Goal: Information Seeking & Learning: Learn about a topic

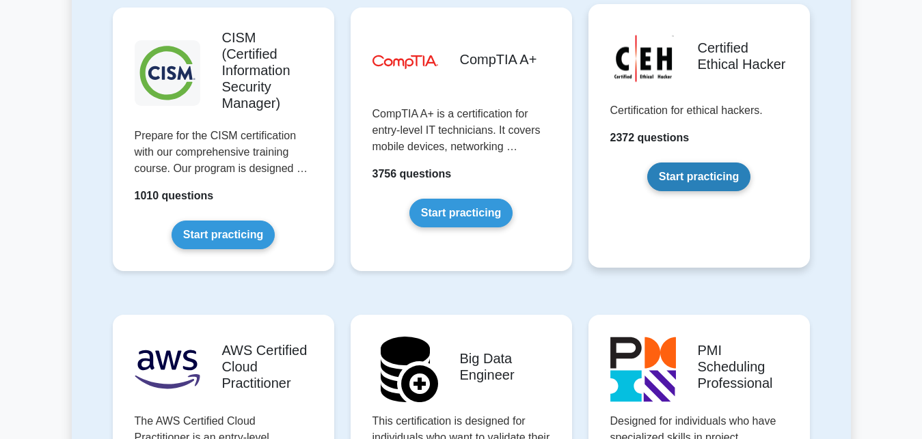
scroll to position [2019, 0]
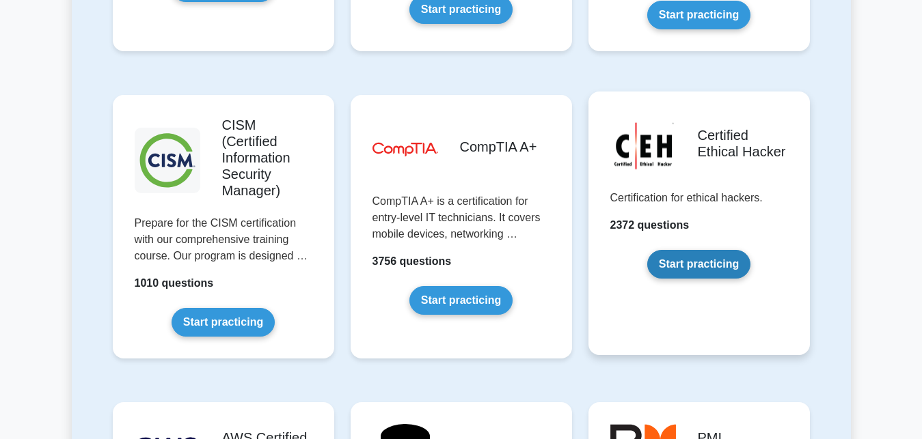
click at [693, 250] on link "Start practicing" at bounding box center [698, 264] width 103 height 29
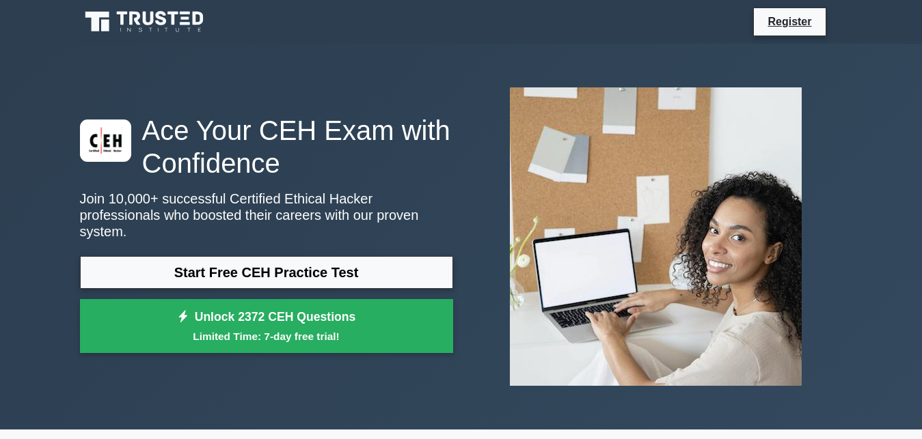
click at [275, 262] on link "Start Free CEH Practice Test" at bounding box center [266, 272] width 373 height 33
click at [771, 27] on link "Register" at bounding box center [789, 21] width 60 height 17
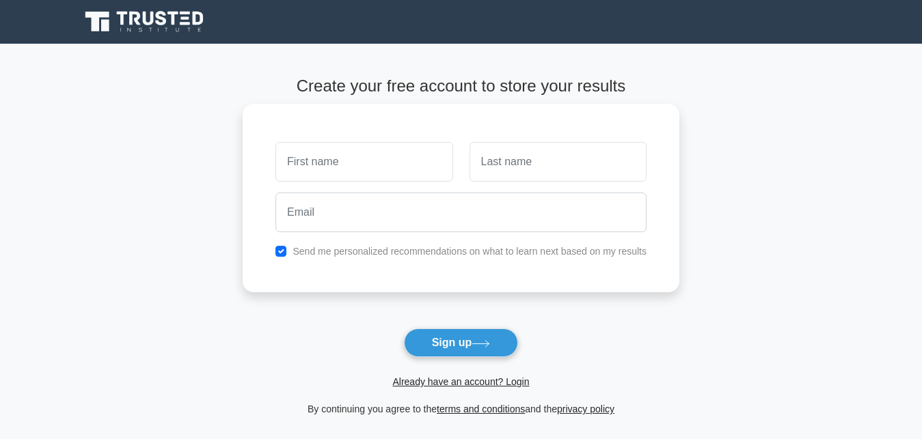
click at [376, 164] on input "text" at bounding box center [363, 162] width 177 height 40
type input "security"
type input "2025"
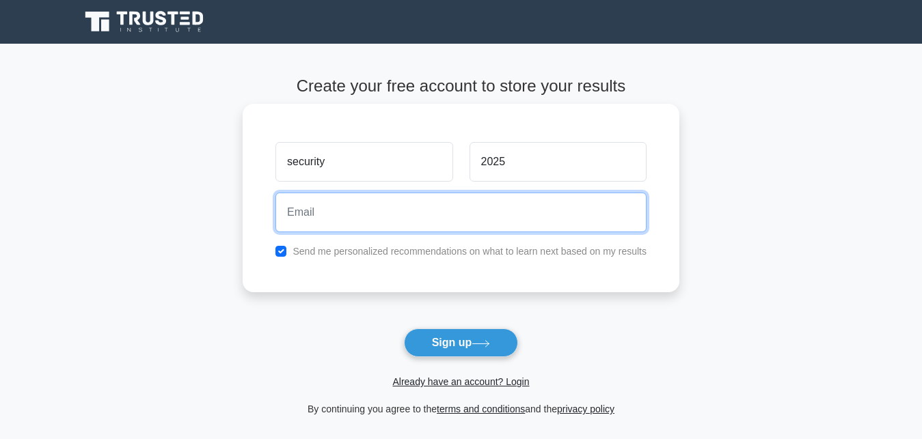
click at [338, 212] on input "email" at bounding box center [460, 213] width 371 height 40
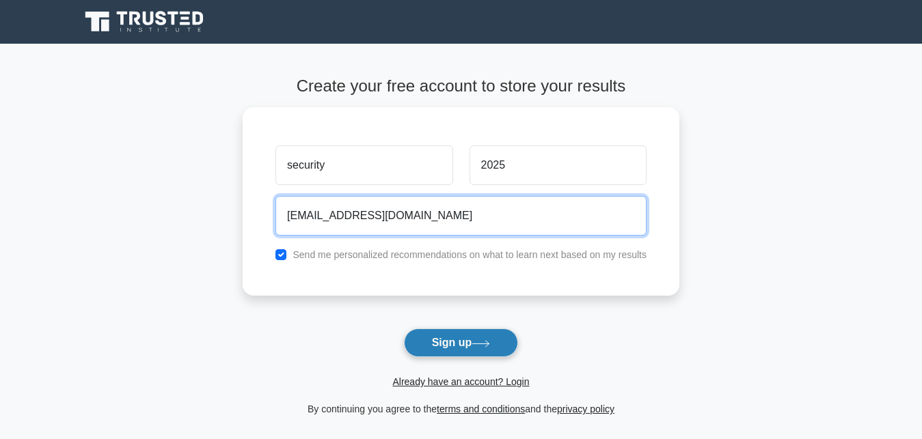
type input "asad122726@proton.me"
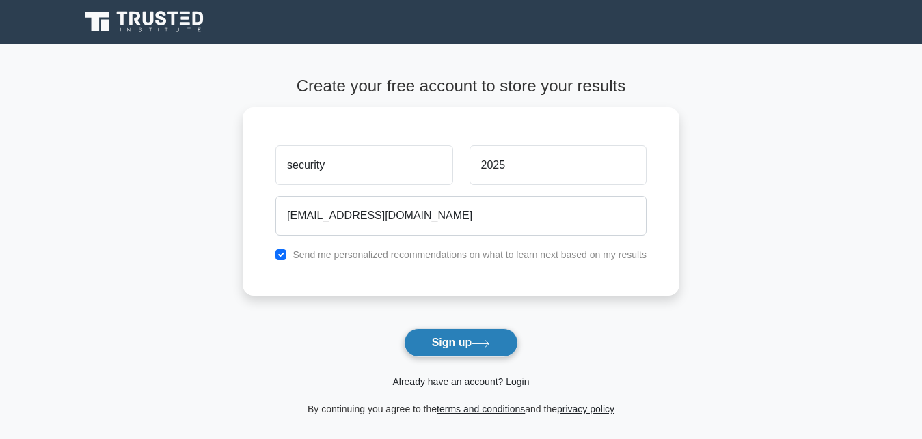
click at [469, 350] on button "Sign up" at bounding box center [461, 343] width 115 height 29
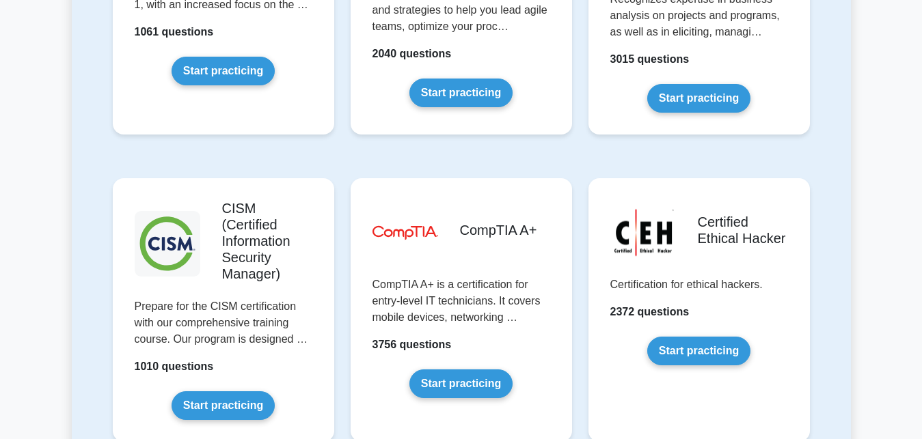
scroll to position [1952, 0]
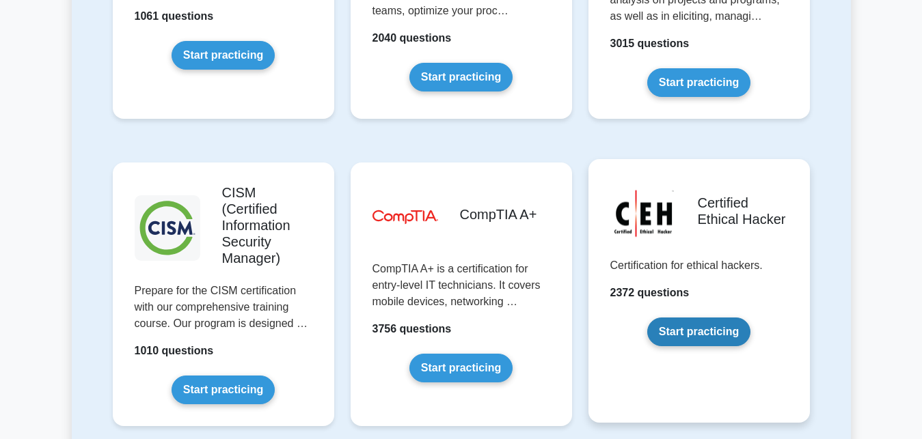
click at [698, 318] on link "Start practicing" at bounding box center [698, 332] width 103 height 29
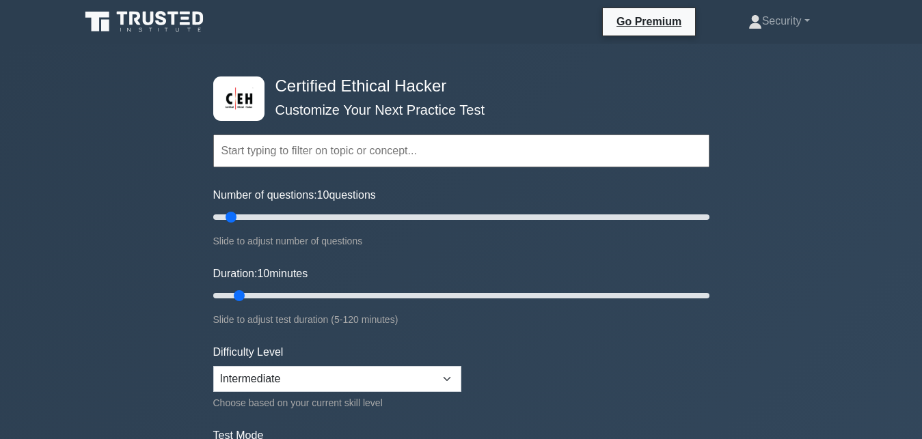
click at [354, 153] on input "text" at bounding box center [461, 151] width 496 height 33
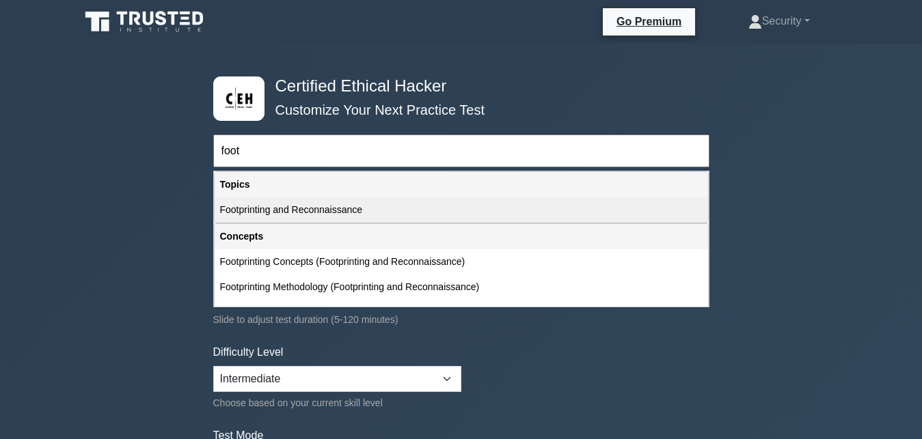
click at [338, 214] on div "Footprinting and Reconnaissance" at bounding box center [461, 209] width 493 height 25
type input "Footprinting and Reconnaissance"
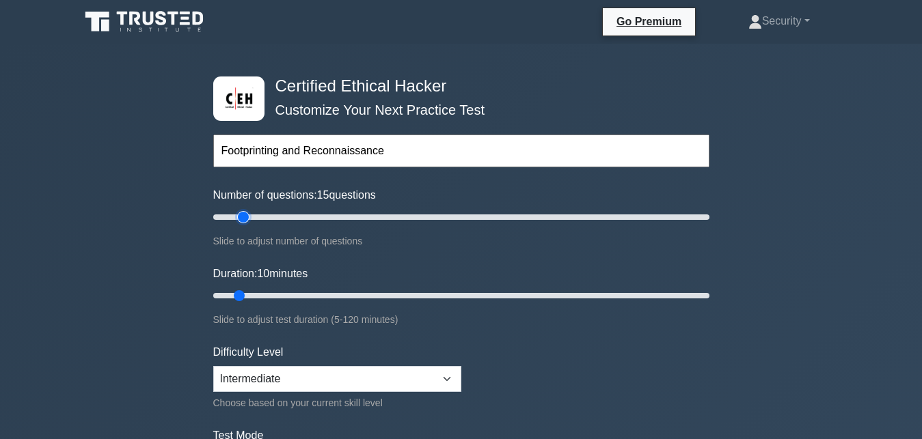
type input "15"
click at [247, 215] on input "Number of questions: 15 questions" at bounding box center [461, 217] width 496 height 16
type input "20"
click at [260, 218] on input "Number of questions: 15 questions" at bounding box center [461, 217] width 496 height 16
click at [256, 292] on input "Duration: 15 minutes" at bounding box center [461, 296] width 496 height 16
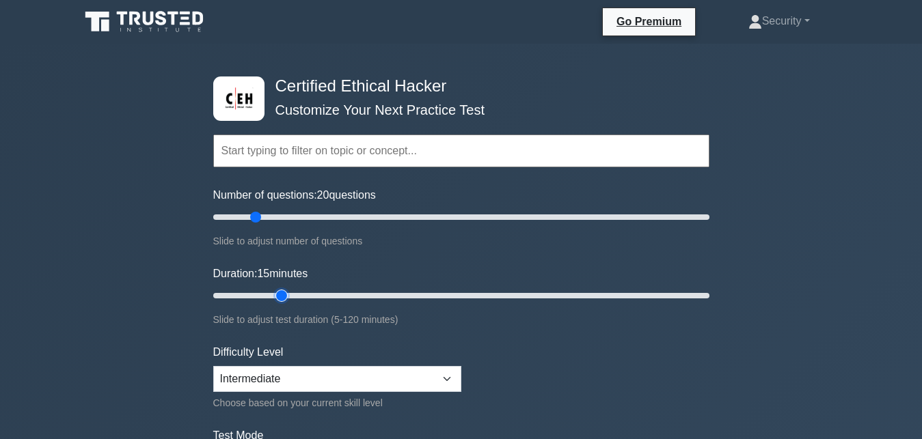
type input "20"
click at [272, 294] on input "Duration: 15 minutes" at bounding box center [461, 296] width 496 height 16
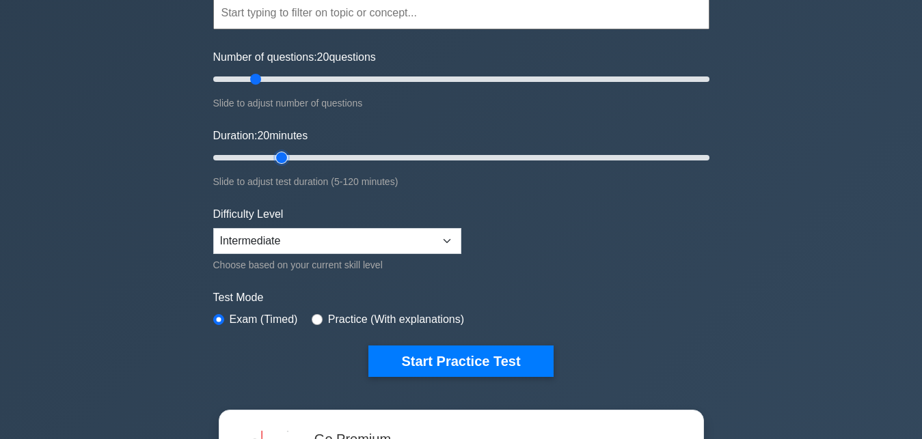
scroll to position [139, 0]
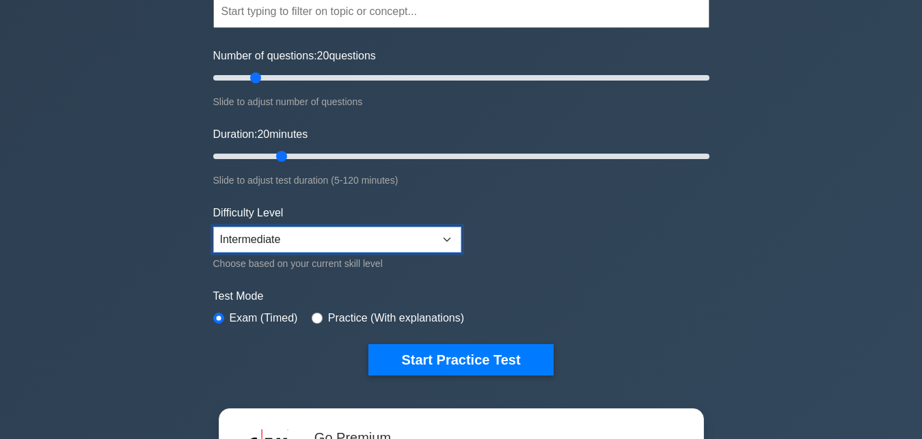
click at [213, 227] on select "Beginner Intermediate Expert" at bounding box center [337, 240] width 248 height 26
select select "expert"
click option "Expert" at bounding box center [0, 0] width 0 height 0
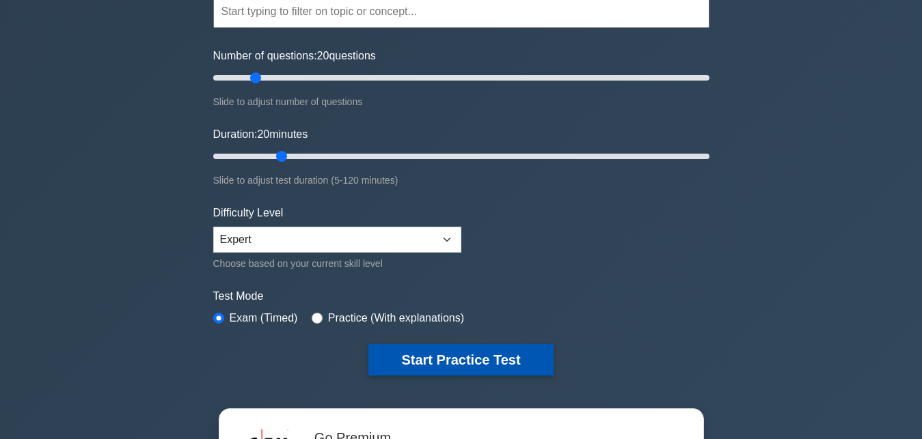
click at [482, 360] on button "Start Practice Test" at bounding box center [460, 359] width 185 height 31
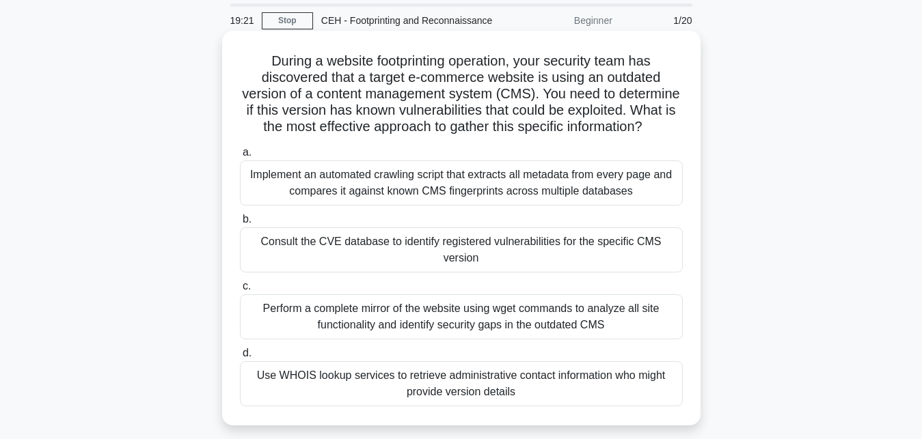
scroll to position [70, 0]
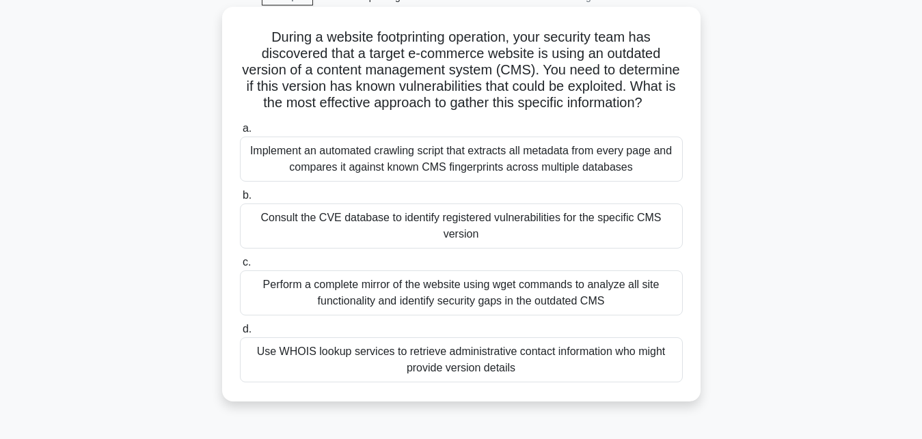
click at [400, 160] on div "Implement an automated crawling script that extracts all metadata from every pa…" at bounding box center [461, 159] width 443 height 45
click at [240, 133] on input "a. Implement an automated crawling script that extracts all metadata from every…" at bounding box center [240, 128] width 0 height 9
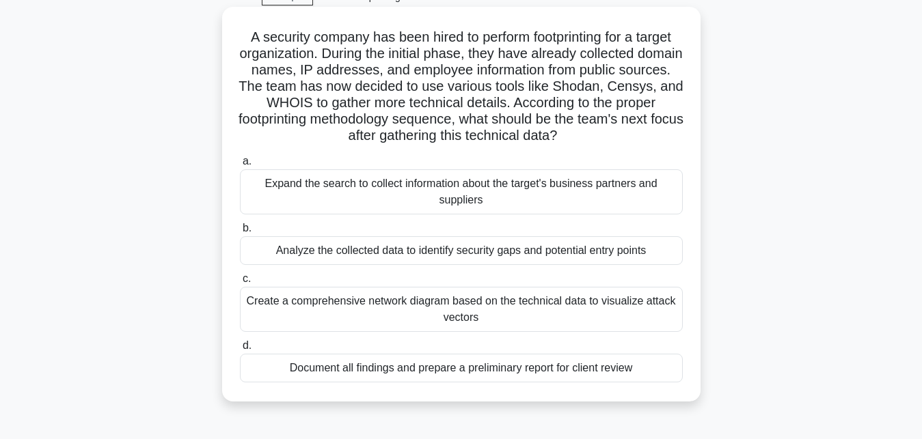
click at [480, 188] on div "Expand the search to collect information about the target's business partners a…" at bounding box center [461, 191] width 443 height 45
click at [240, 166] on input "a. Expand the search to collect information about the target's business partner…" at bounding box center [240, 161] width 0 height 9
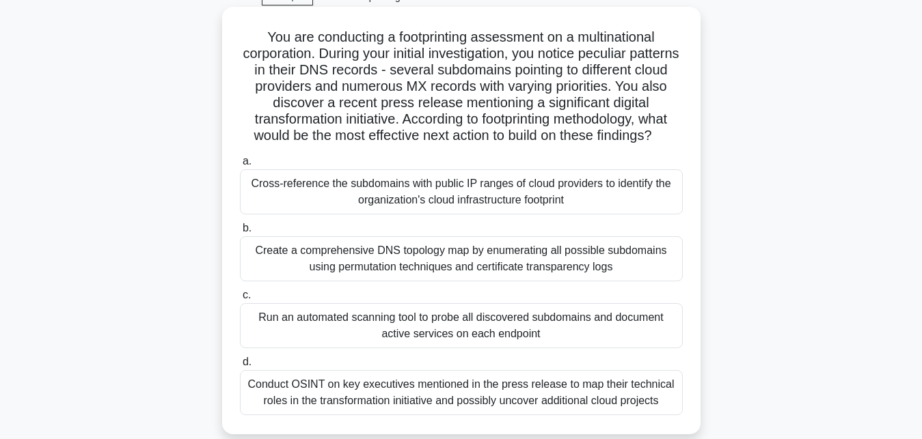
scroll to position [139, 0]
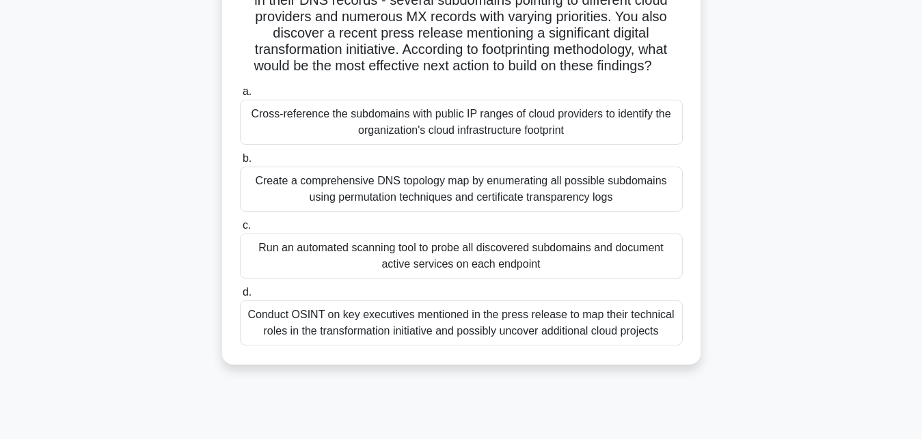
click at [465, 128] on div "Cross-reference the subdomains with public IP ranges of cloud providers to iden…" at bounding box center [461, 122] width 443 height 45
click at [240, 96] on input "a. Cross-reference the subdomains with public IP ranges of cloud providers to i…" at bounding box center [240, 91] width 0 height 9
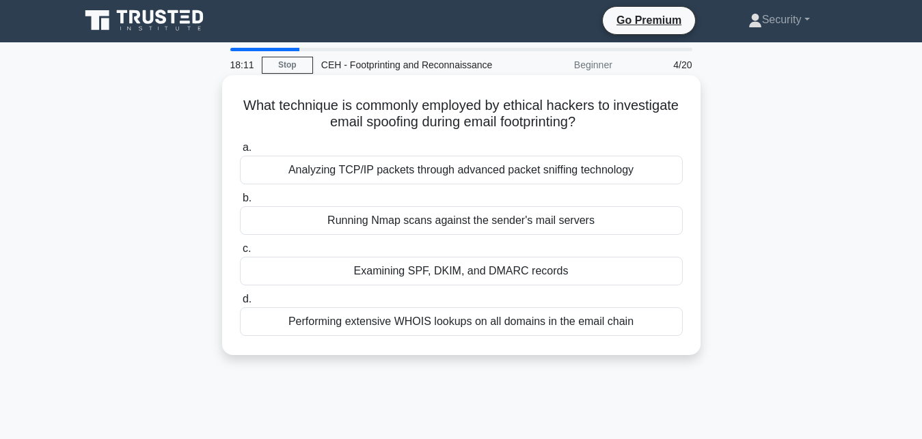
scroll to position [0, 0]
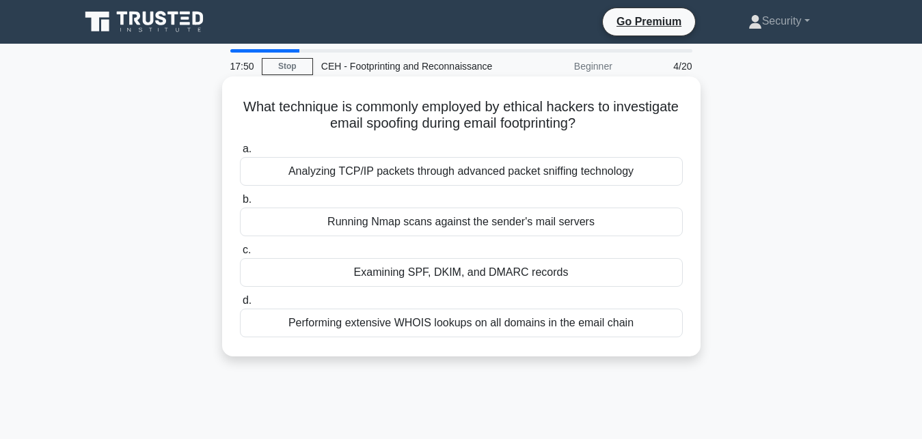
click at [443, 327] on div "Performing extensive WHOIS lookups on all domains in the email chain" at bounding box center [461, 323] width 443 height 29
click at [240, 305] on input "d. Performing extensive WHOIS lookups on all domains in the email chain" at bounding box center [240, 301] width 0 height 9
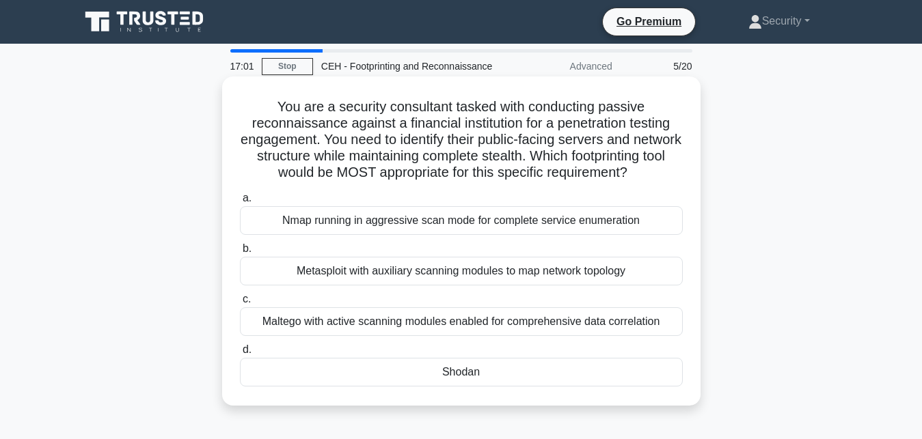
click at [429, 329] on div "Maltego with active scanning modules enabled for comprehensive data correlation" at bounding box center [461, 322] width 443 height 29
click at [240, 304] on input "c. Maltego with active scanning modules enabled for comprehensive data correlat…" at bounding box center [240, 299] width 0 height 9
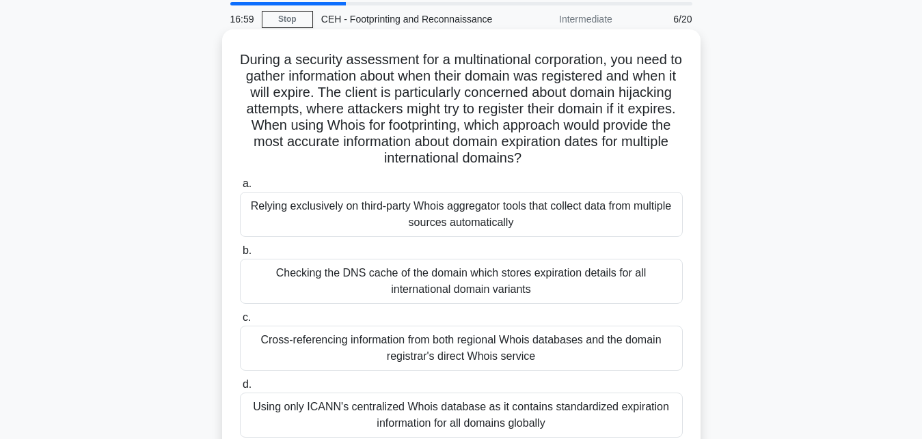
scroll to position [70, 0]
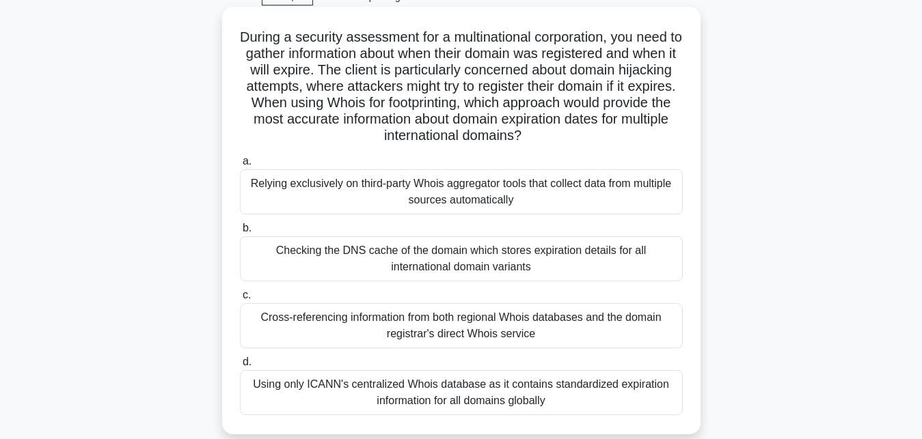
click at [454, 397] on div "Using only ICANN's centralized Whois database as it contains standardized expir…" at bounding box center [461, 392] width 443 height 45
click at [240, 367] on input "d. Using only ICANN's centralized Whois database as it contains standardized ex…" at bounding box center [240, 362] width 0 height 9
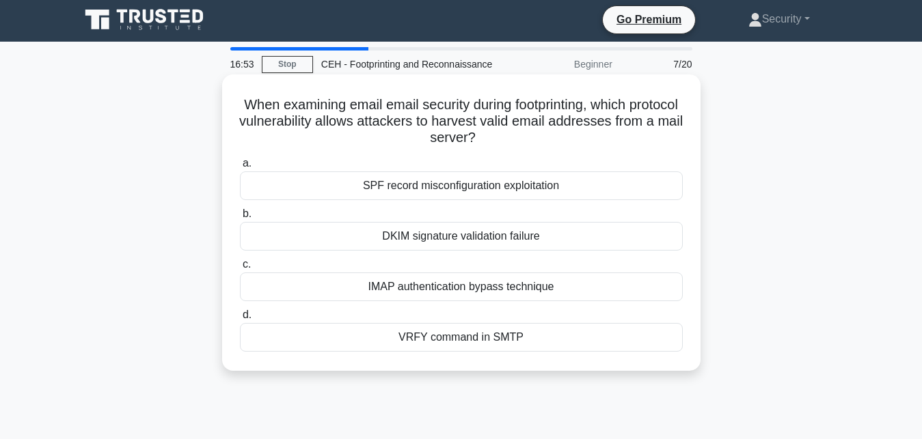
scroll to position [0, 0]
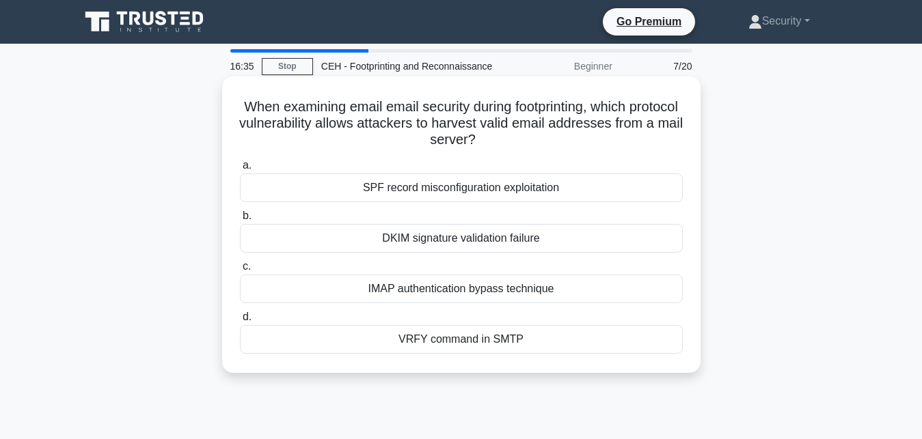
click at [493, 242] on div "DKIM signature validation failure" at bounding box center [461, 238] width 443 height 29
click at [240, 221] on input "b. DKIM signature validation failure" at bounding box center [240, 216] width 0 height 9
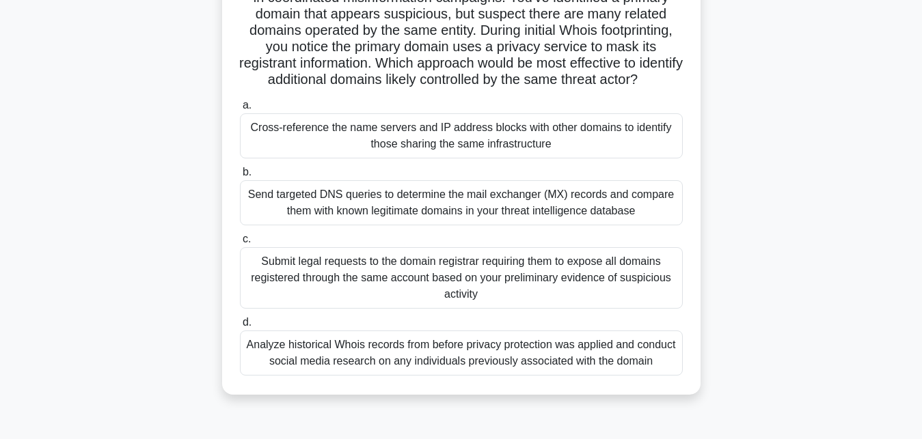
scroll to position [139, 0]
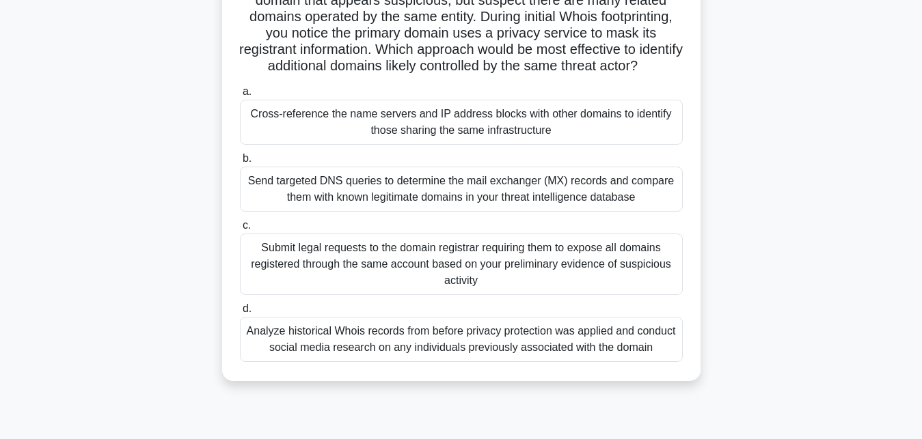
click at [426, 260] on div "Submit legal requests to the domain registrar requiring them to expose all doma…" at bounding box center [461, 265] width 443 height 62
click at [240, 230] on input "c. Submit legal requests to the domain registrar requiring them to expose all d…" at bounding box center [240, 225] width 0 height 9
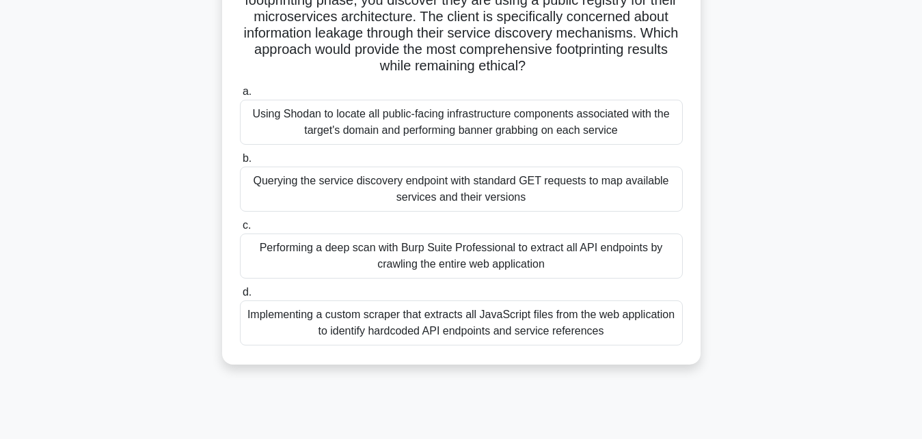
click at [412, 323] on div "Implementing a custom scraper that extracts all JavaScript files from the web a…" at bounding box center [461, 323] width 443 height 45
click at [240, 297] on input "d. Implementing a custom scraper that extracts all JavaScript files from the we…" at bounding box center [240, 292] width 0 height 9
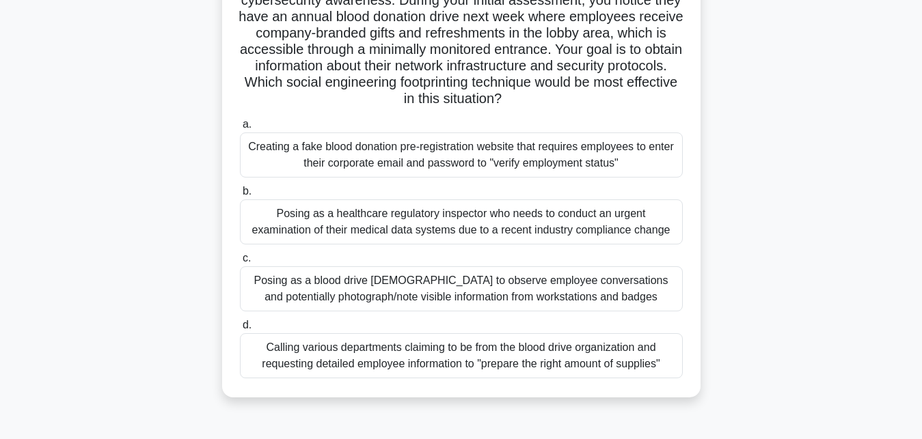
click at [442, 355] on div "Calling various departments claiming to be from the blood drive organization an…" at bounding box center [461, 355] width 443 height 45
click at [240, 330] on input "d. Calling various departments claiming to be from the blood drive organization…" at bounding box center [240, 325] width 0 height 9
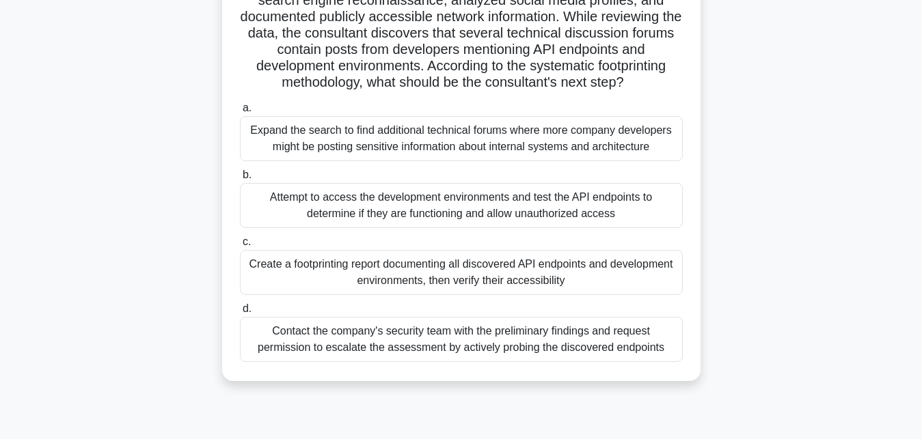
click at [424, 339] on div "Contact the company's security team with the preliminary findings and request p…" at bounding box center [461, 339] width 443 height 45
click at [240, 314] on input "d. Contact the company's security team with the preliminary findings and reques…" at bounding box center [240, 309] width 0 height 9
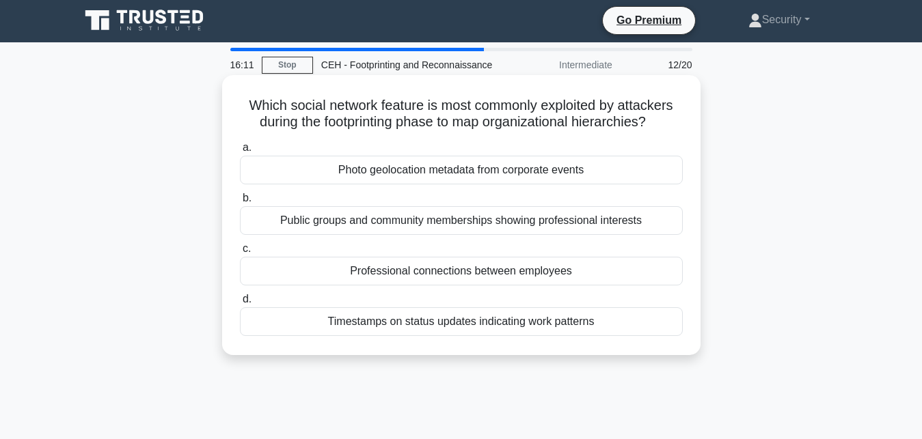
scroll to position [0, 0]
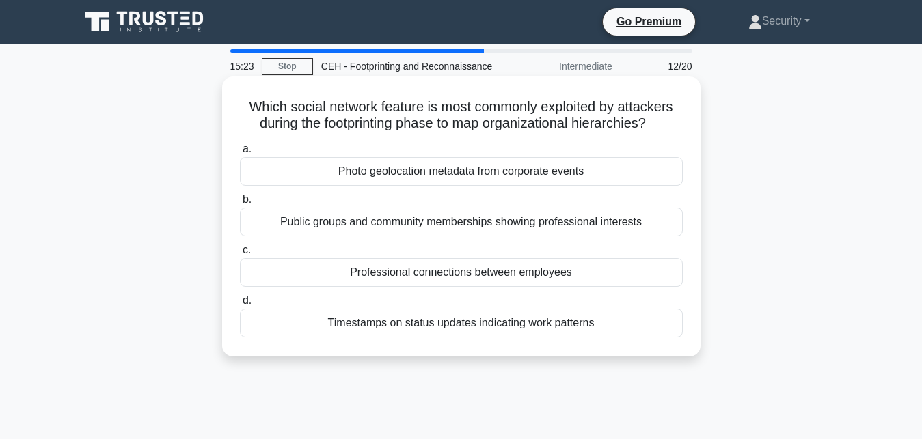
click at [435, 224] on div "Public groups and community memberships showing professional interests" at bounding box center [461, 222] width 443 height 29
click at [240, 204] on input "b. Public groups and community memberships showing professional interests" at bounding box center [240, 199] width 0 height 9
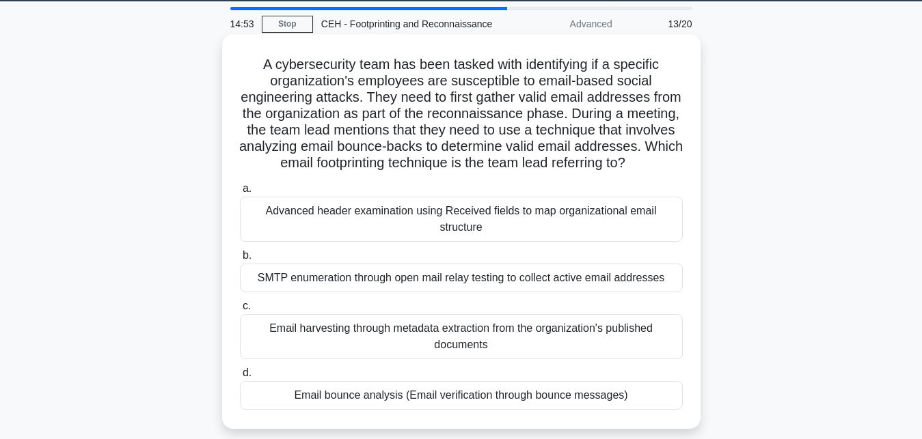
scroll to position [70, 0]
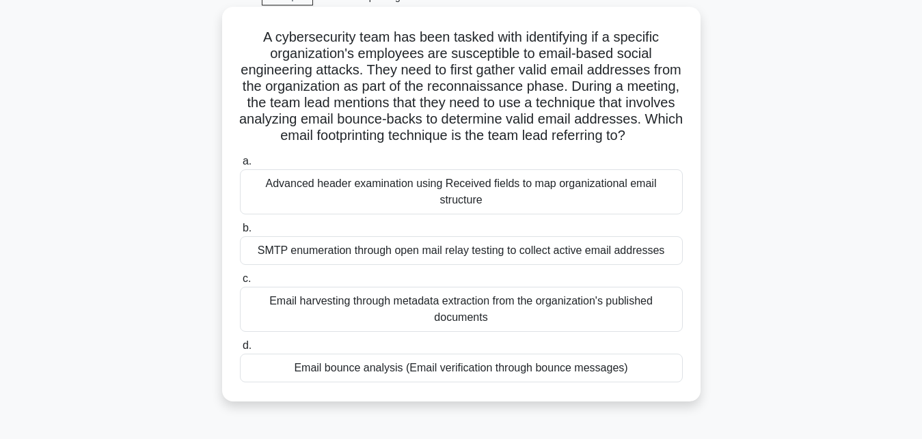
click at [429, 253] on div "SMTP enumeration through open mail relay testing to collect active email addres…" at bounding box center [461, 250] width 443 height 29
click at [240, 233] on input "b. SMTP enumeration through open mail relay testing to collect active email add…" at bounding box center [240, 228] width 0 height 9
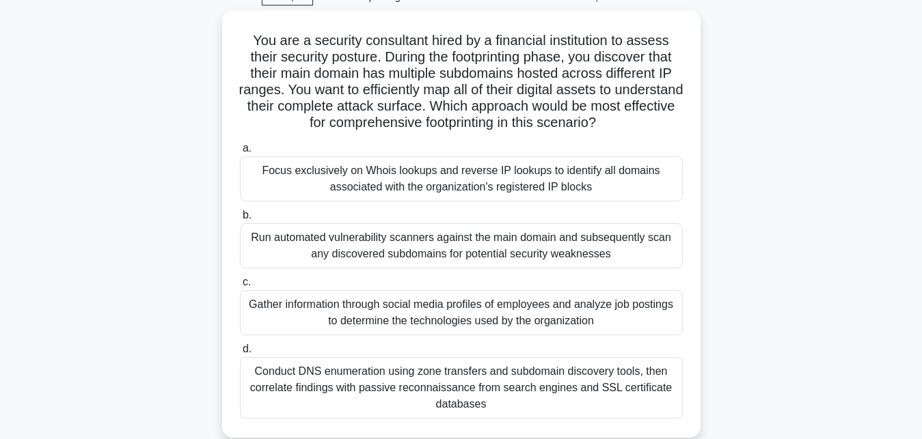
scroll to position [139, 0]
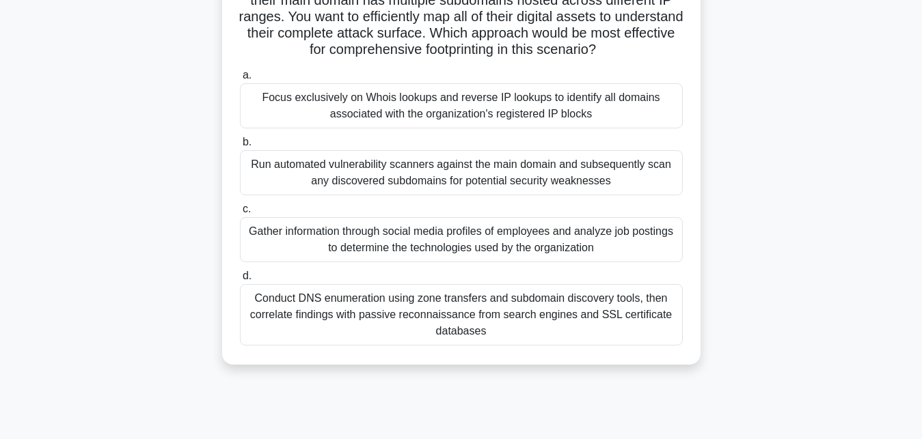
click at [433, 308] on div "Conduct DNS enumeration using zone transfers and subdomain discovery tools, the…" at bounding box center [461, 315] width 443 height 62
click at [240, 281] on input "d. Conduct DNS enumeration using zone transfers and subdomain discovery tools, …" at bounding box center [240, 276] width 0 height 9
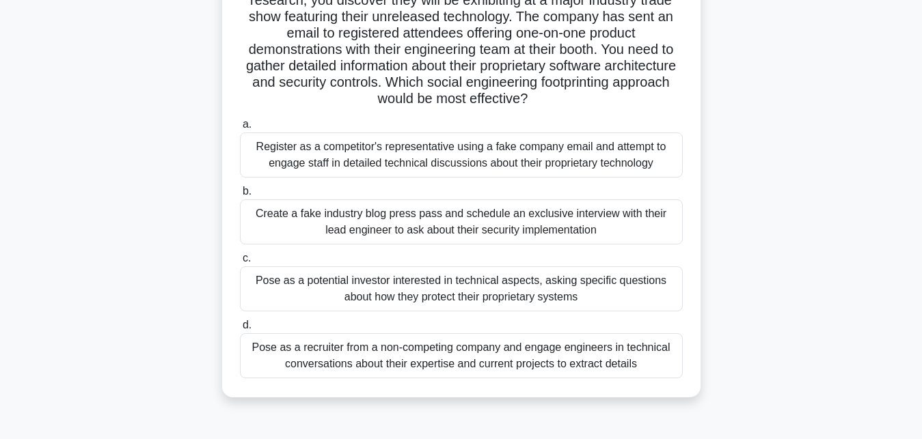
click at [407, 346] on div "Pose as a recruiter from a non-competing company and engage engineers in techni…" at bounding box center [461, 355] width 443 height 45
click at [240, 330] on input "d. Pose as a recruiter from a non-competing company and engage engineers in tec…" at bounding box center [240, 325] width 0 height 9
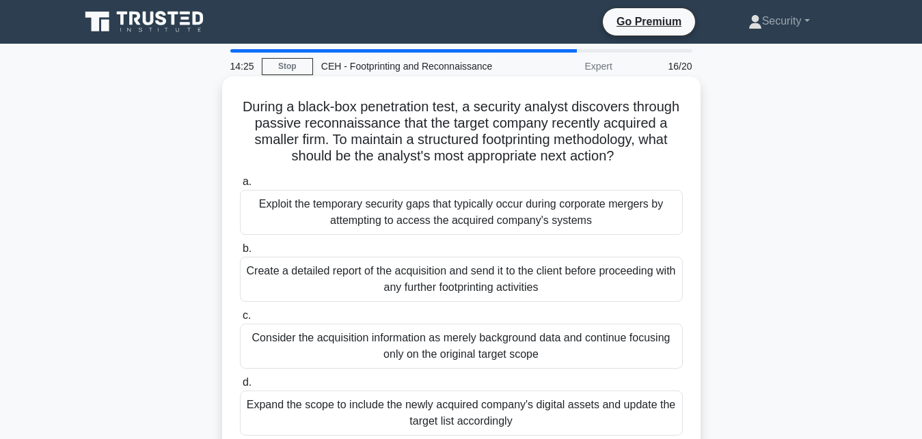
scroll to position [70, 0]
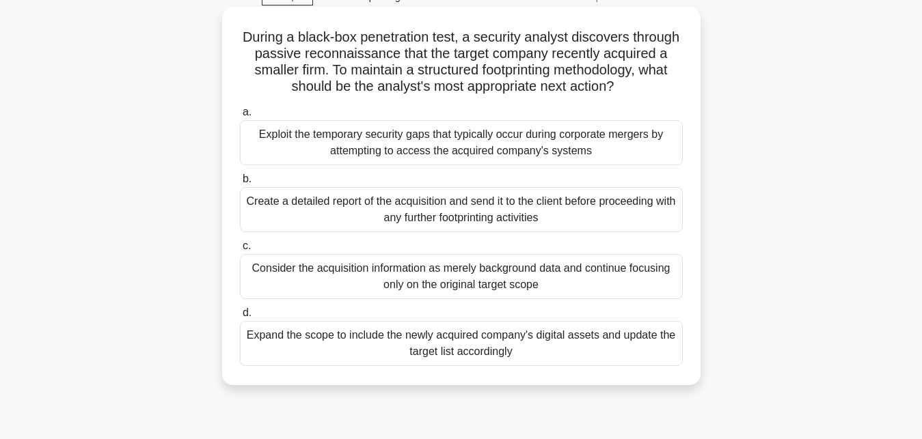
click at [387, 340] on div "Expand the scope to include the newly acquired company's digital assets and upd…" at bounding box center [461, 343] width 443 height 45
click at [240, 318] on input "d. Expand the scope to include the newly acquired company's digital assets and …" at bounding box center [240, 313] width 0 height 9
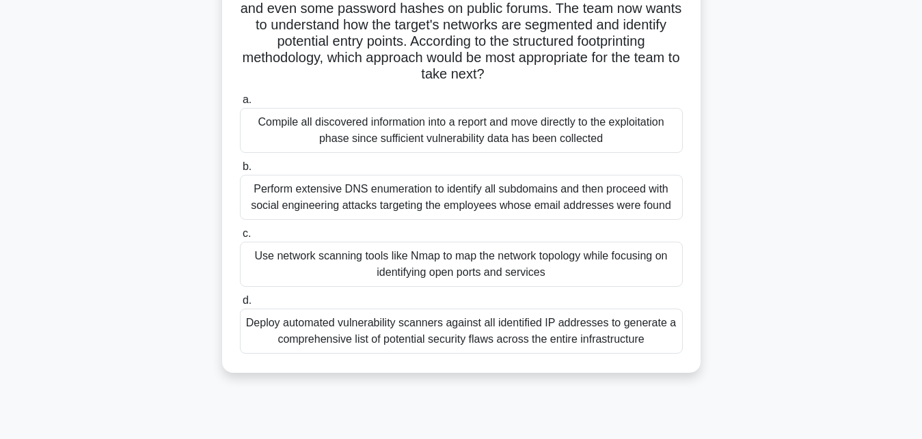
scroll to position [210, 0]
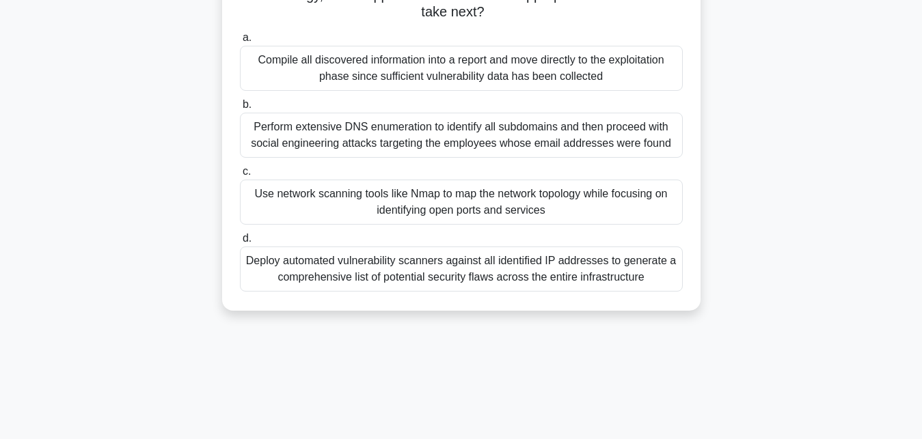
click at [420, 284] on div "Deploy automated vulnerability scanners against all identified IP addresses to …" at bounding box center [461, 269] width 443 height 45
click at [240, 243] on input "d. Deploy automated vulnerability scanners against all identified IP addresses …" at bounding box center [240, 238] width 0 height 9
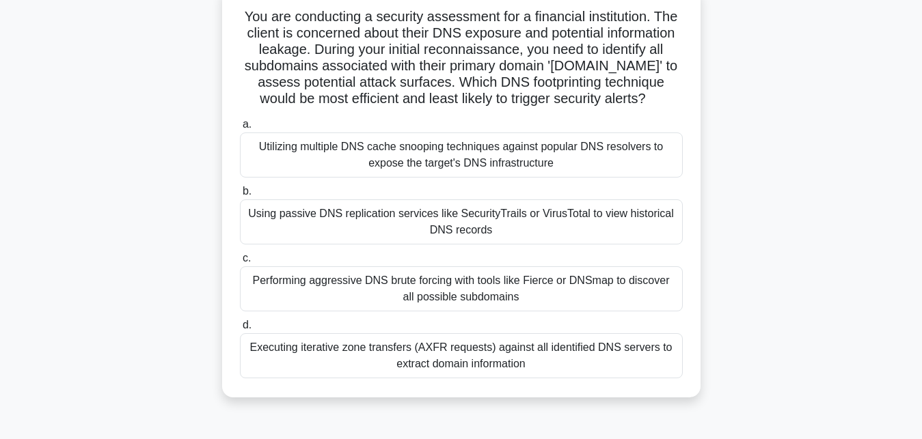
scroll to position [139, 0]
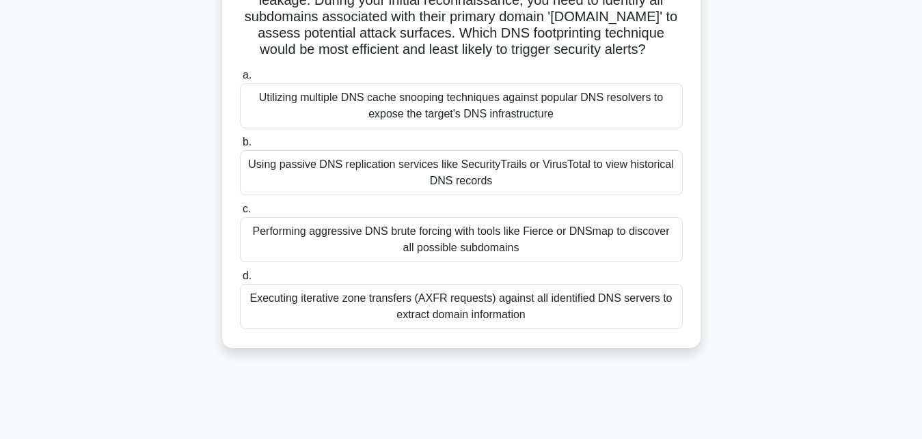
click at [398, 305] on div "Executing iterative zone transfers (AXFR requests) against all identified DNS s…" at bounding box center [461, 306] width 443 height 45
click at [240, 281] on input "d. Executing iterative zone transfers (AXFR requests) against all identified DN…" at bounding box center [240, 276] width 0 height 9
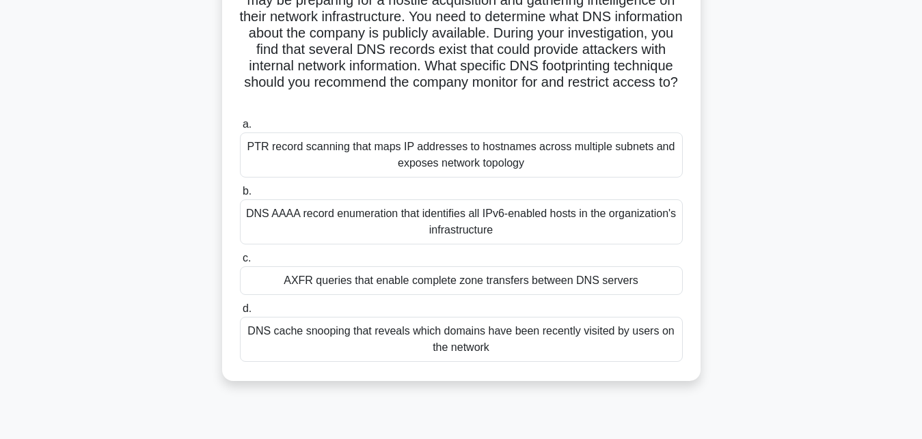
click at [395, 336] on div "DNS cache snooping that reveals which domains have been recently visited by use…" at bounding box center [461, 339] width 443 height 45
click at [240, 314] on input "d. DNS cache snooping that reveals which domains have been recently visited by …" at bounding box center [240, 309] width 0 height 9
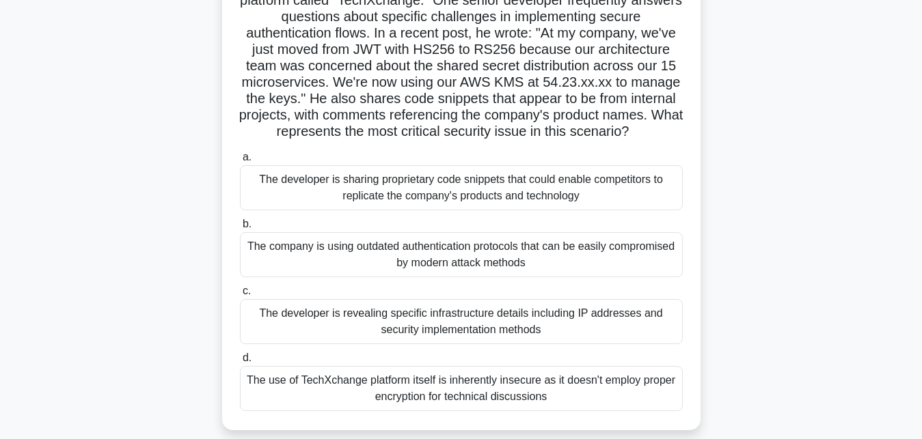
click at [409, 385] on div "The use of TechXchange platform itself is inherently insecure as it doesn't emp…" at bounding box center [461, 388] width 443 height 45
click at [240, 363] on input "d. The use of TechXchange platform itself is inherently insecure as it doesn't …" at bounding box center [240, 358] width 0 height 9
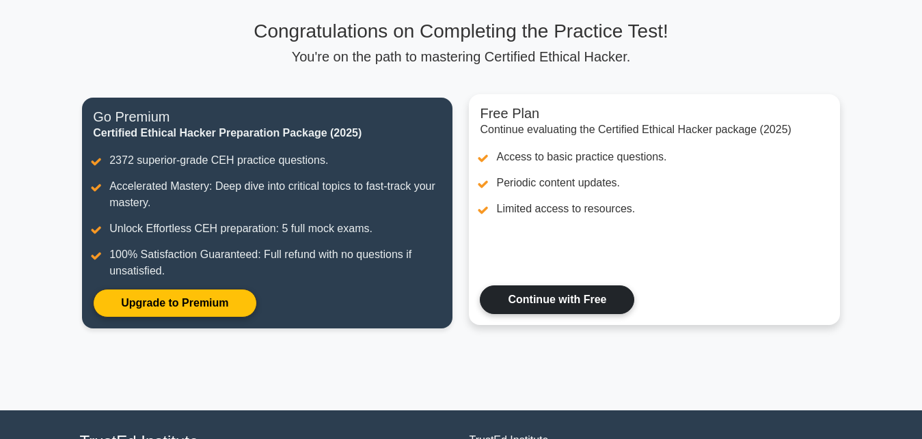
scroll to position [142, 0]
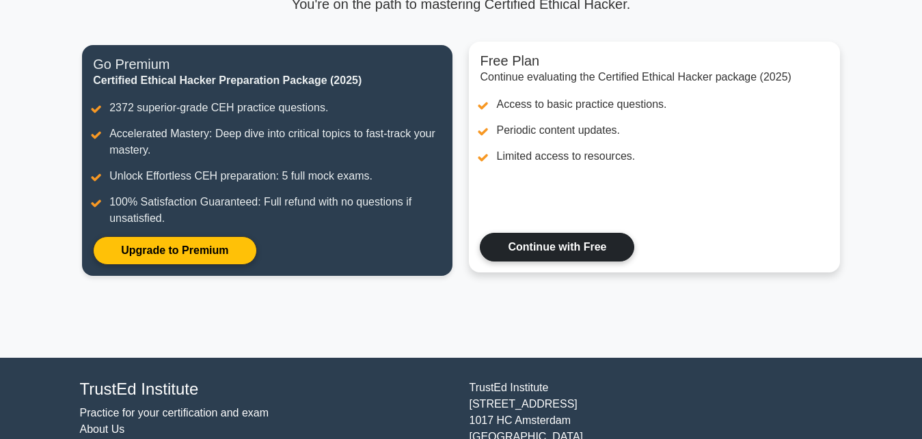
click at [523, 243] on link "Continue with Free" at bounding box center [557, 247] width 154 height 29
click at [547, 252] on link "Continue with Free" at bounding box center [557, 247] width 154 height 29
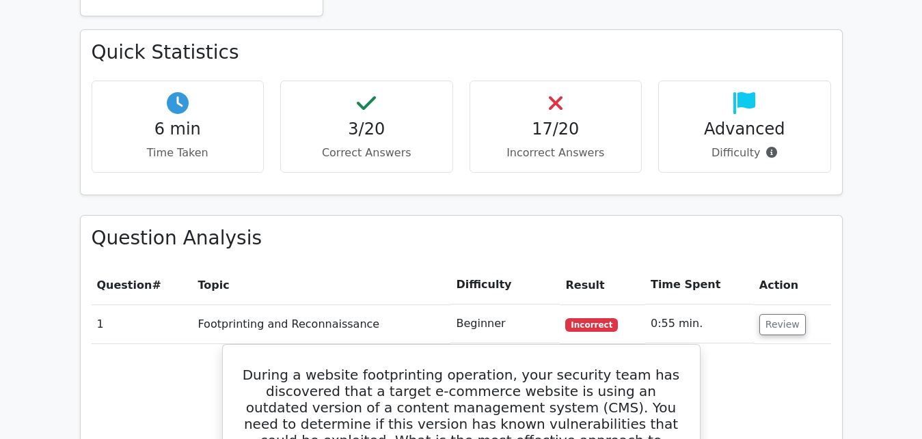
scroll to position [627, 0]
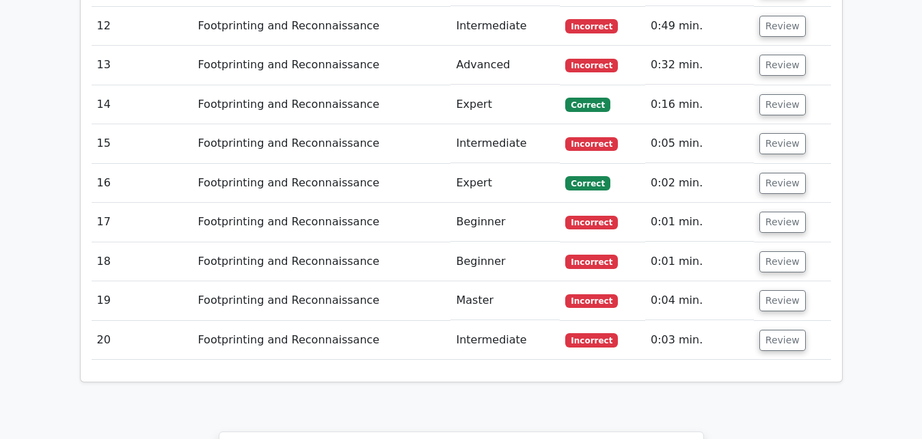
scroll to position [2718, 0]
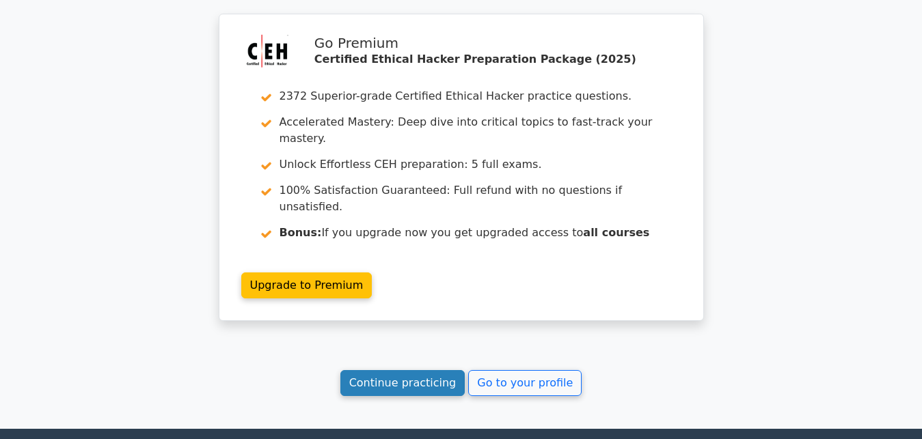
click at [439, 370] on link "Continue practicing" at bounding box center [402, 383] width 125 height 26
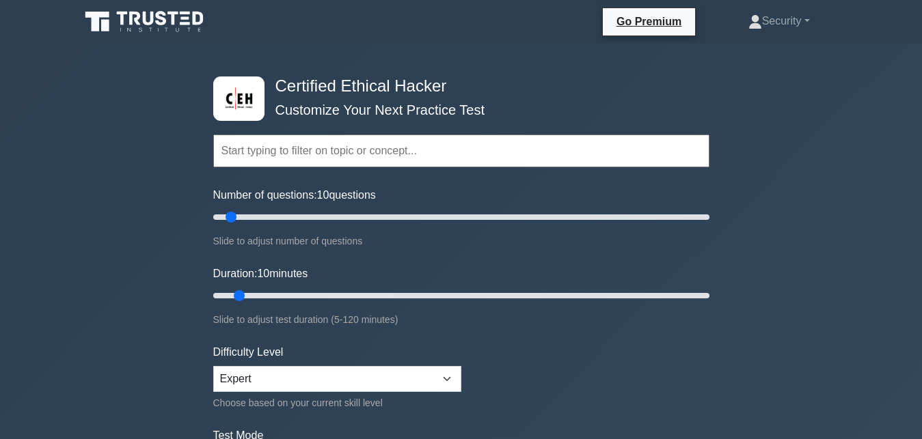
click at [359, 156] on input "text" at bounding box center [461, 151] width 496 height 33
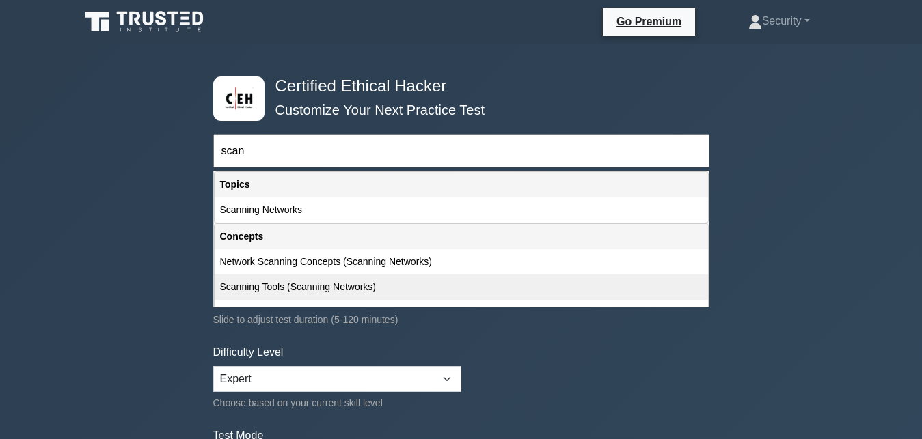
click at [311, 282] on div "Scanning Tools (Scanning Networks)" at bounding box center [461, 287] width 493 height 25
type input "Scanning Tools (Scanning Networks)"
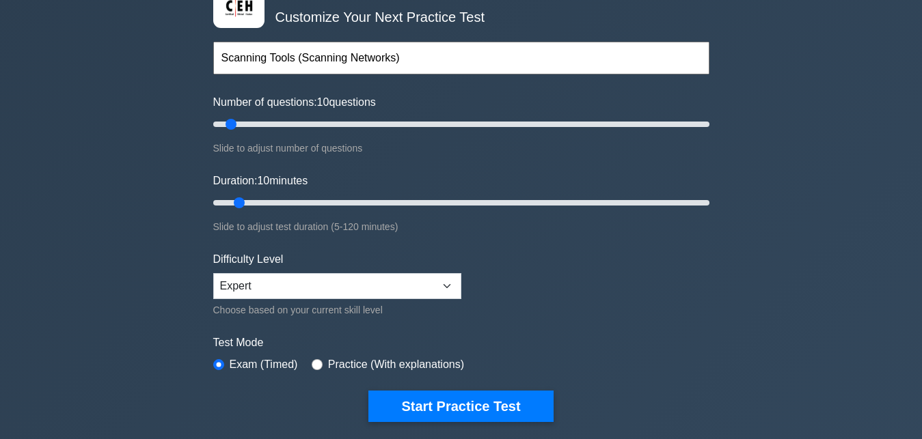
scroll to position [209, 0]
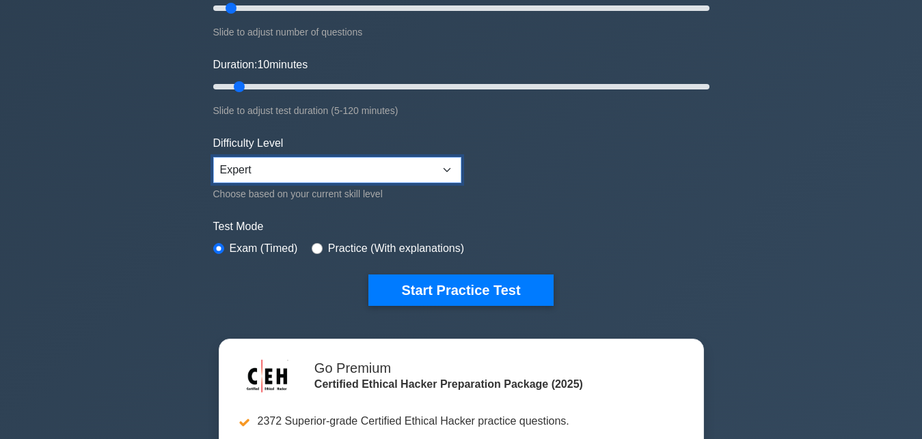
select select "beginner"
click option "Beginner" at bounding box center [0, 0] width 0 height 0
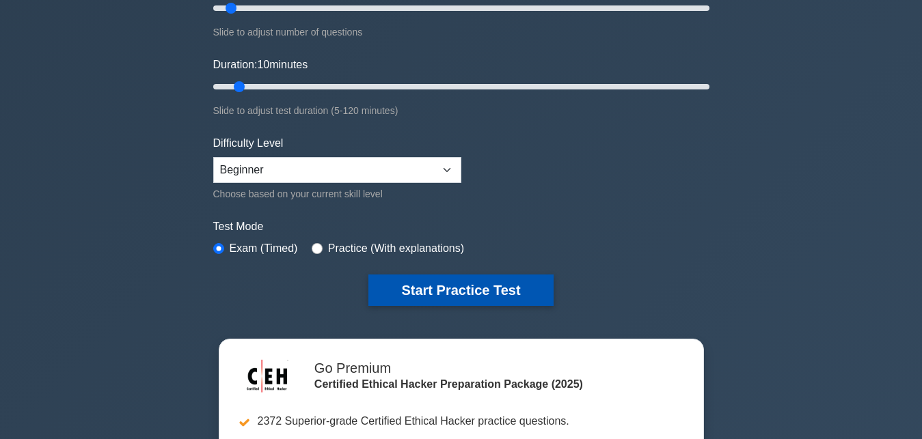
click at [399, 282] on button "Start Practice Test" at bounding box center [460, 290] width 185 height 31
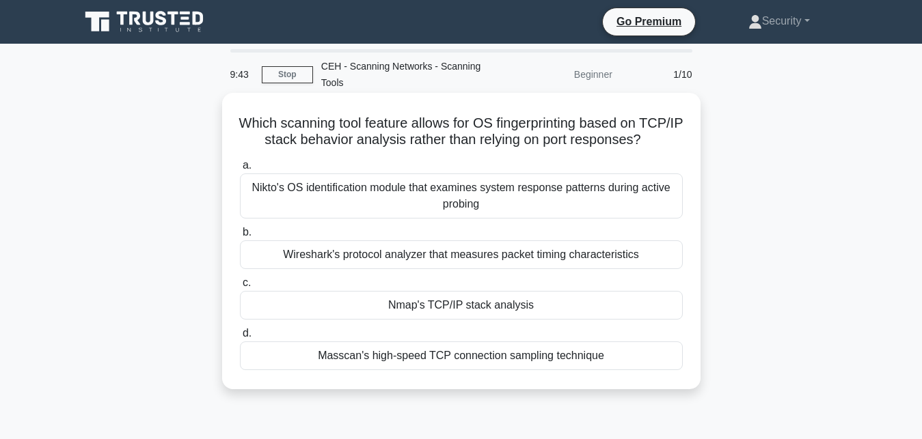
click at [415, 301] on div "Nmap's TCP/IP stack analysis" at bounding box center [461, 305] width 443 height 29
click at [240, 288] on input "c. Nmap's TCP/IP stack analysis" at bounding box center [240, 283] width 0 height 9
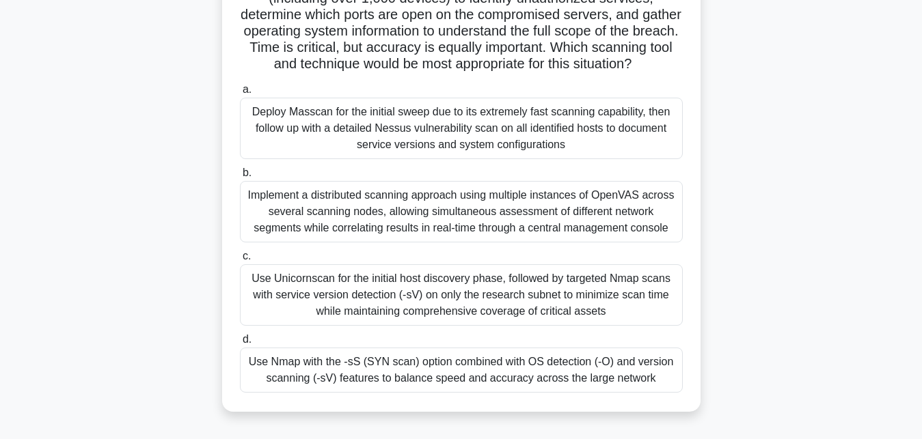
scroll to position [209, 0]
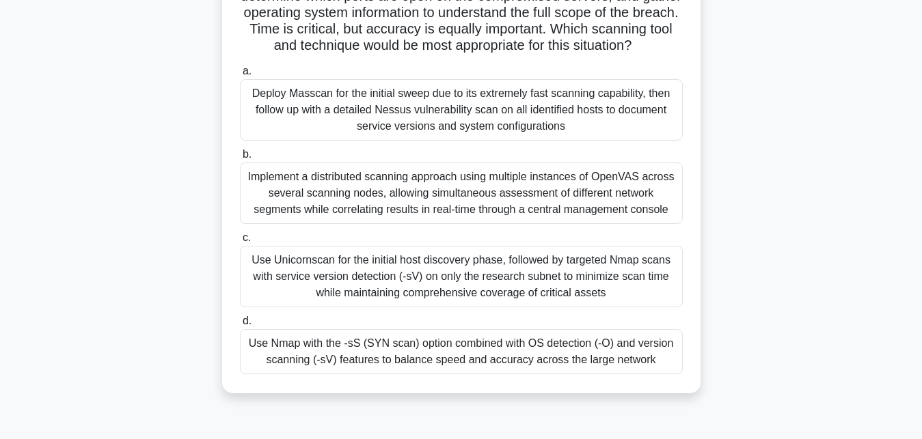
click at [423, 353] on div "Use Nmap with the -sS (SYN scan) option combined with OS detection (-O) and ver…" at bounding box center [461, 351] width 443 height 45
click at [240, 326] on input "d. Use Nmap with the -sS (SYN scan) option combined with OS detection (-O) and …" at bounding box center [240, 321] width 0 height 9
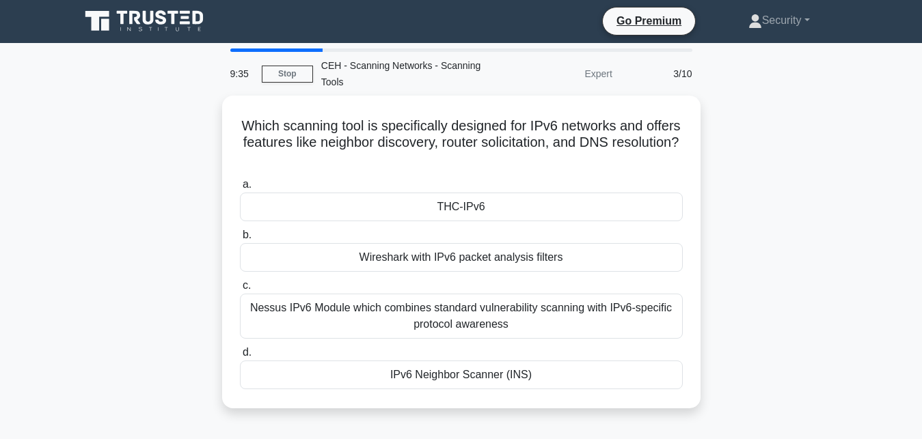
scroll to position [0, 0]
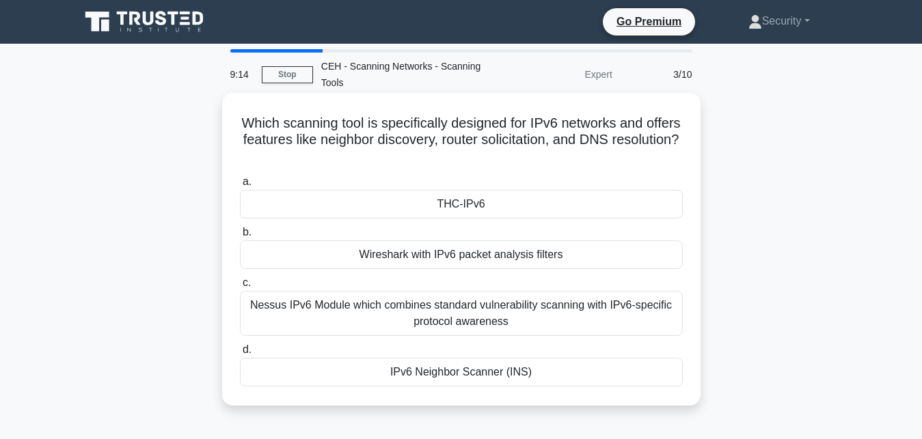
click at [454, 321] on div "Nessus IPv6 Module which combines standard vulnerability scanning with IPv6-spe…" at bounding box center [461, 313] width 443 height 45
click at [240, 288] on input "c. Nessus IPv6 Module which combines standard vulnerability scanning with IPv6-…" at bounding box center [240, 283] width 0 height 9
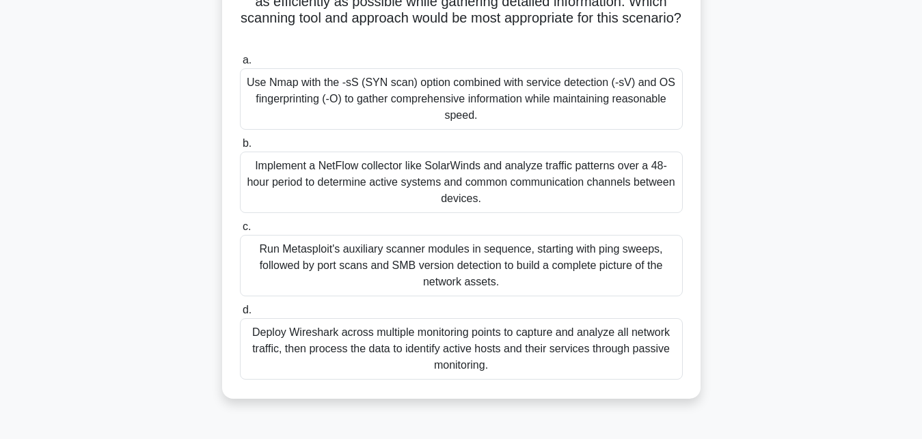
scroll to position [209, 0]
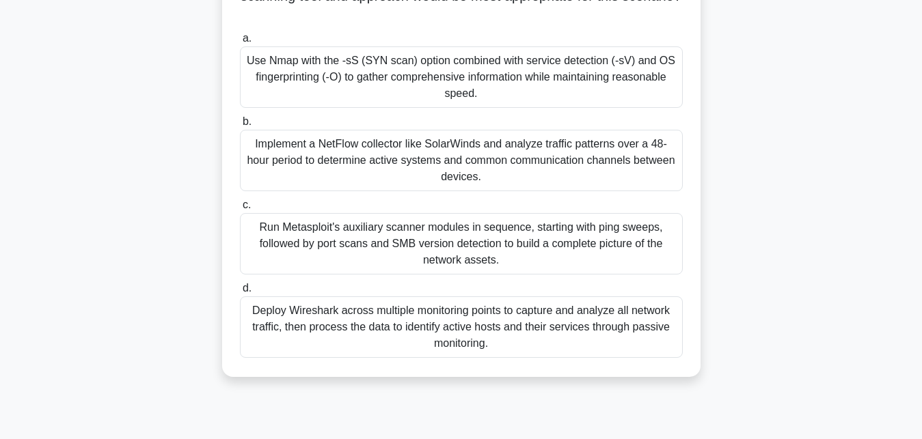
click at [453, 321] on div "Deploy Wireshark across multiple monitoring points to capture and analyze all n…" at bounding box center [461, 328] width 443 height 62
click at [240, 293] on input "d. Deploy Wireshark across multiple monitoring points to capture and analyze al…" at bounding box center [240, 288] width 0 height 9
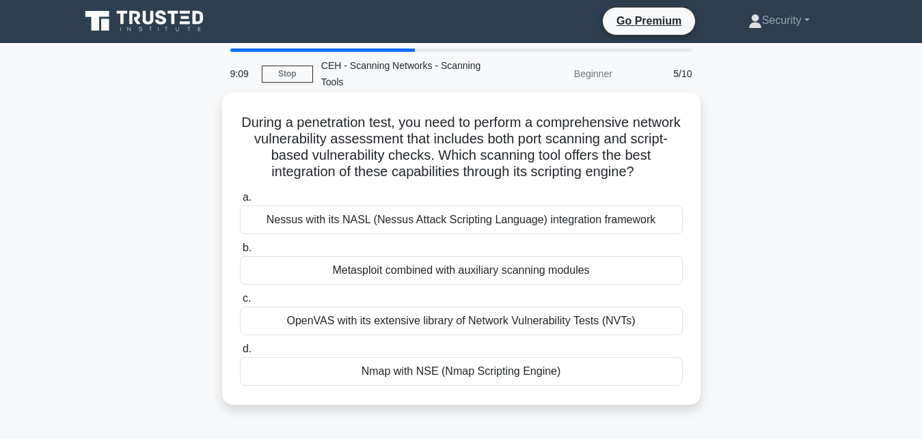
scroll to position [0, 0]
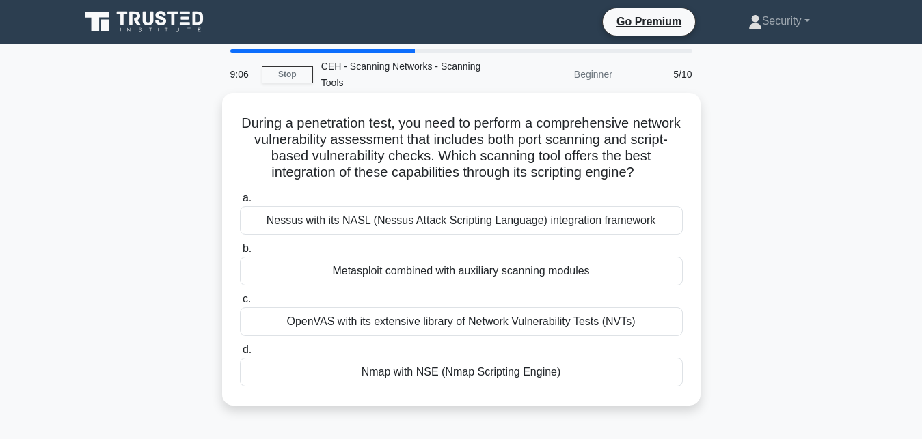
click at [452, 329] on div "OpenVAS with its extensive library of Network Vulnerability Tests (NVTs)" at bounding box center [461, 322] width 443 height 29
click at [240, 304] on input "c. OpenVAS with its extensive library of Network Vulnerability Tests (NVTs)" at bounding box center [240, 299] width 0 height 9
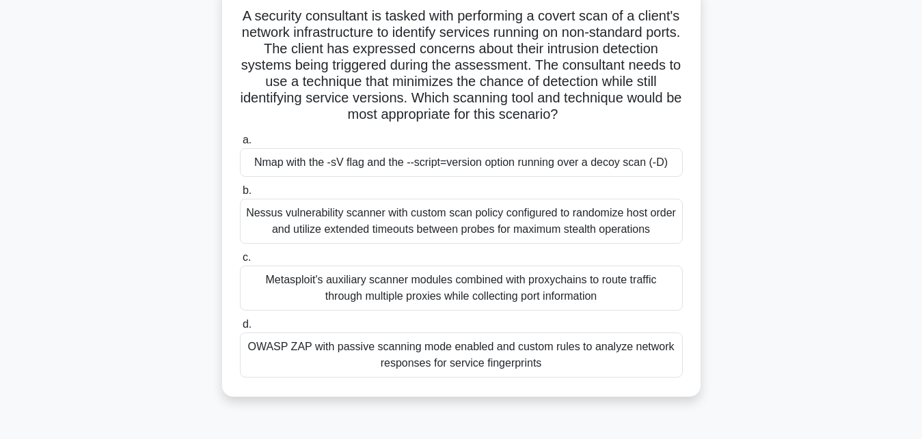
scroll to position [139, 0]
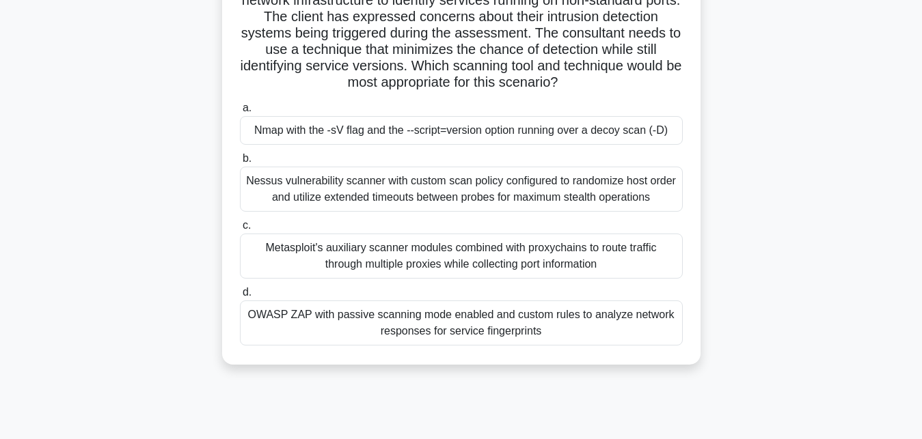
click at [454, 325] on div "OWASP ZAP with passive scanning mode enabled and custom rules to analyze networ…" at bounding box center [461, 323] width 443 height 45
click at [240, 297] on input "d. OWASP ZAP with passive scanning mode enabled and custom rules to analyze net…" at bounding box center [240, 292] width 0 height 9
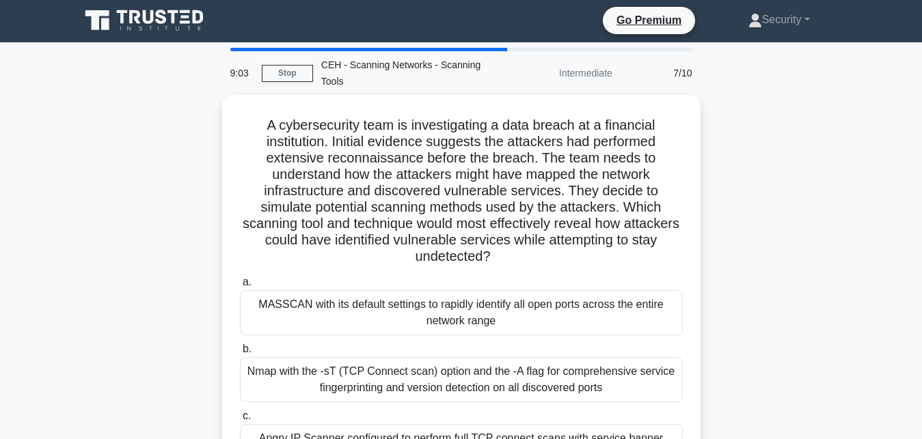
scroll to position [0, 0]
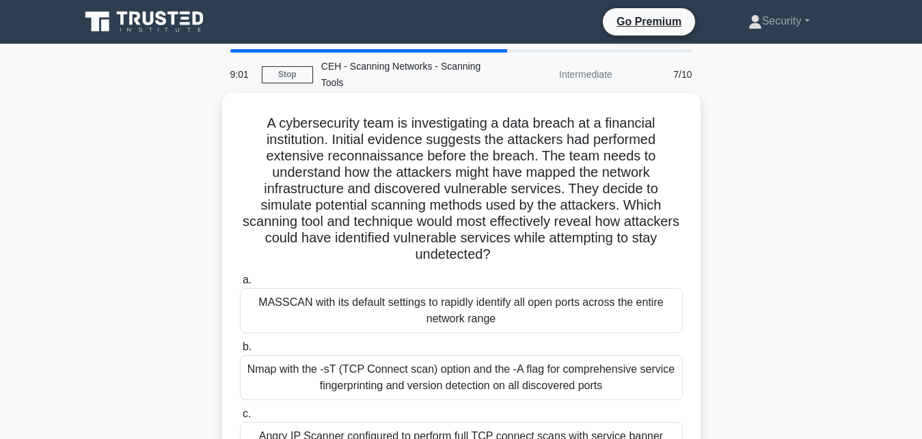
click at [465, 359] on div "Nmap with the -sT (TCP Connect scan) option and the -A flag for comprehensive s…" at bounding box center [461, 377] width 443 height 45
click at [240, 352] on input "b. Nmap with the -sT (TCP Connect scan) option and the -A flag for comprehensiv…" at bounding box center [240, 347] width 0 height 9
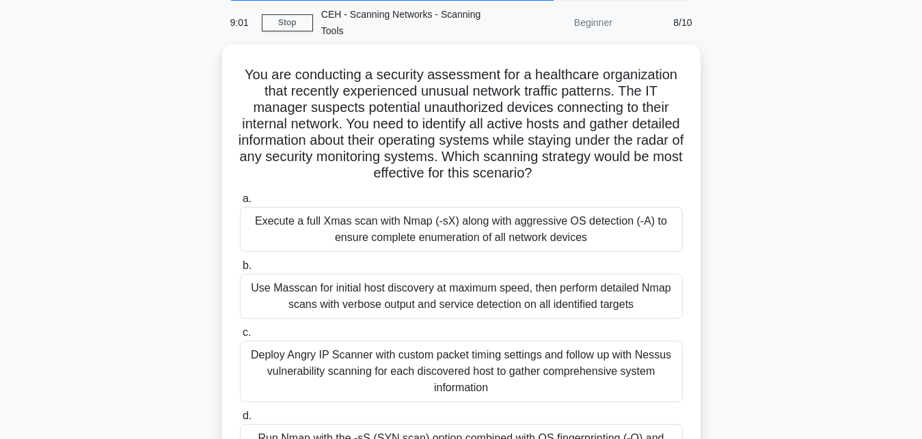
scroll to position [139, 0]
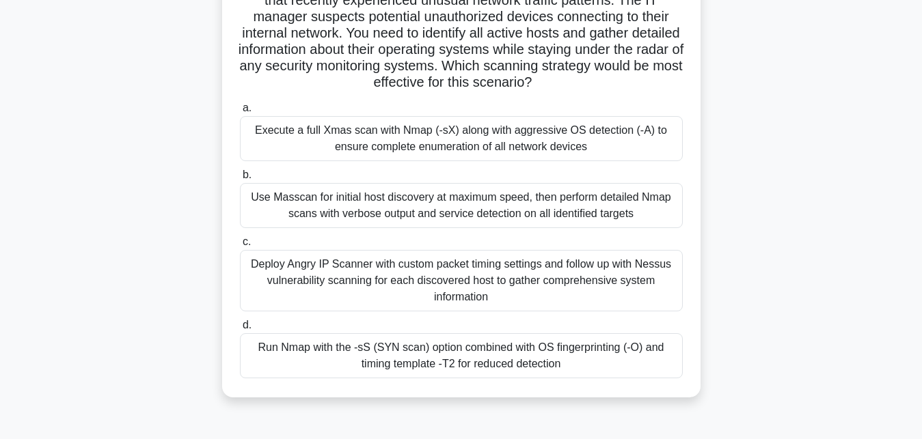
click at [445, 354] on div "Run Nmap with the -sS (SYN scan) option combined with OS fingerprinting (-O) an…" at bounding box center [461, 355] width 443 height 45
click at [240, 330] on input "d. Run Nmap with the -sS (SYN scan) option combined with OS fingerprinting (-O)…" at bounding box center [240, 325] width 0 height 9
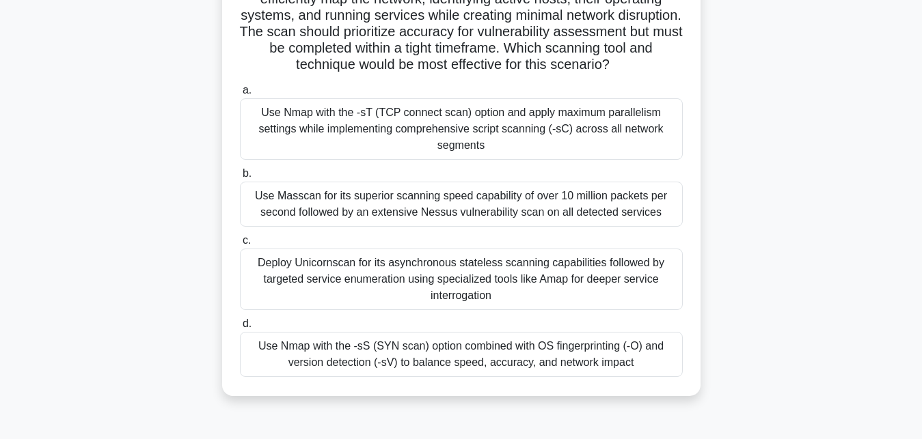
scroll to position [209, 0]
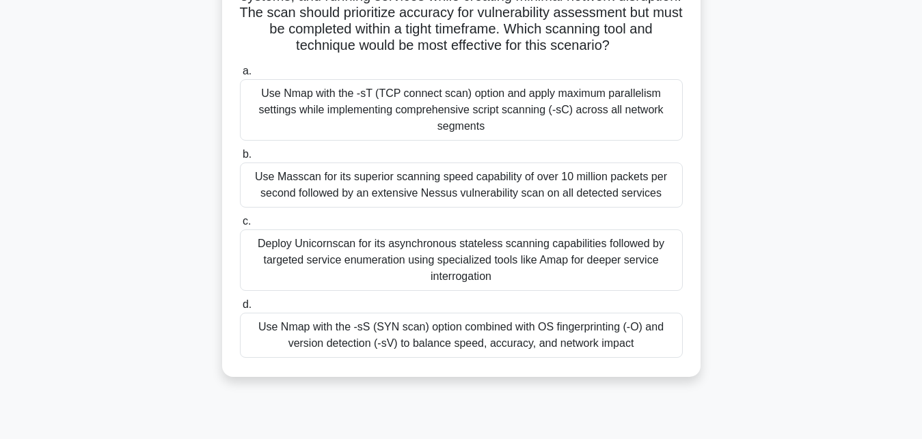
click at [455, 334] on div "Use Nmap with the -sS (SYN scan) option combined with OS fingerprinting (-O) an…" at bounding box center [461, 335] width 443 height 45
click at [240, 310] on input "d. Use Nmap with the -sS (SYN scan) option combined with OS fingerprinting (-O)…" at bounding box center [240, 305] width 0 height 9
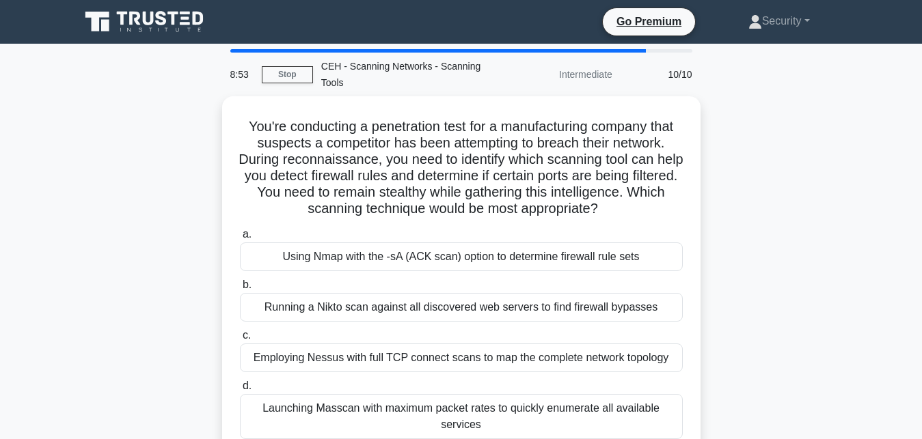
scroll to position [70, 0]
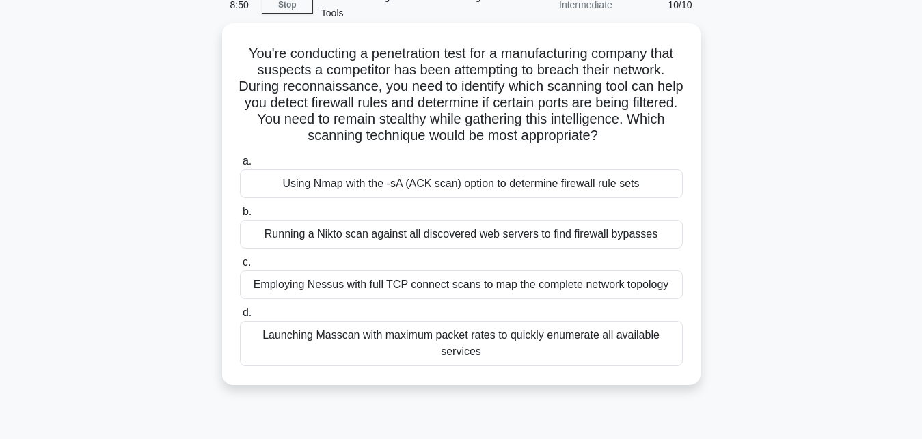
click at [487, 288] on div "Employing Nessus with full TCP connect scans to map the complete network topolo…" at bounding box center [461, 285] width 443 height 29
click at [240, 267] on input "c. Employing Nessus with full TCP connect scans to map the complete network top…" at bounding box center [240, 262] width 0 height 9
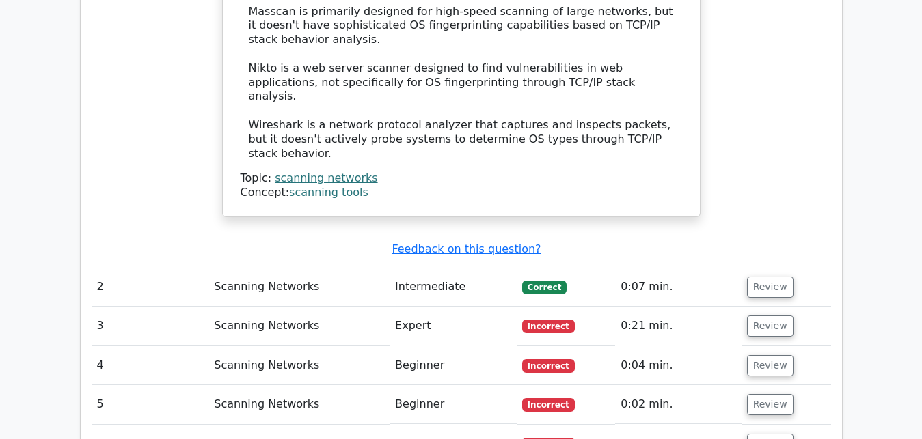
scroll to position [1534, 0]
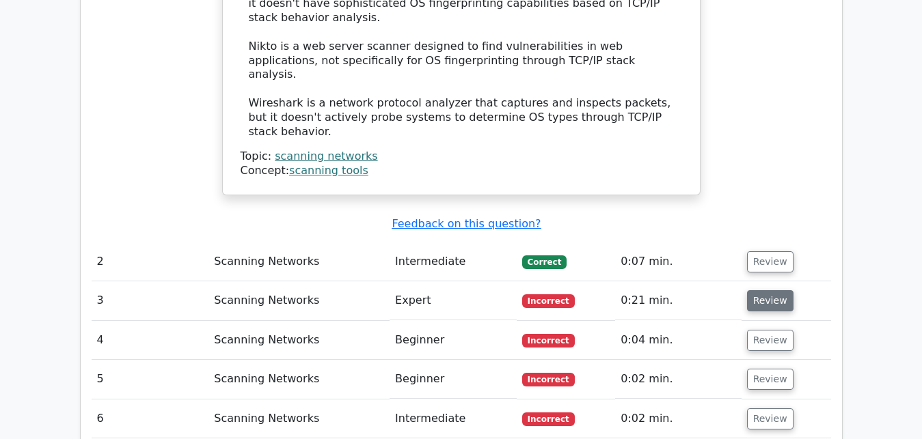
click at [754, 290] on button "Review" at bounding box center [770, 300] width 46 height 21
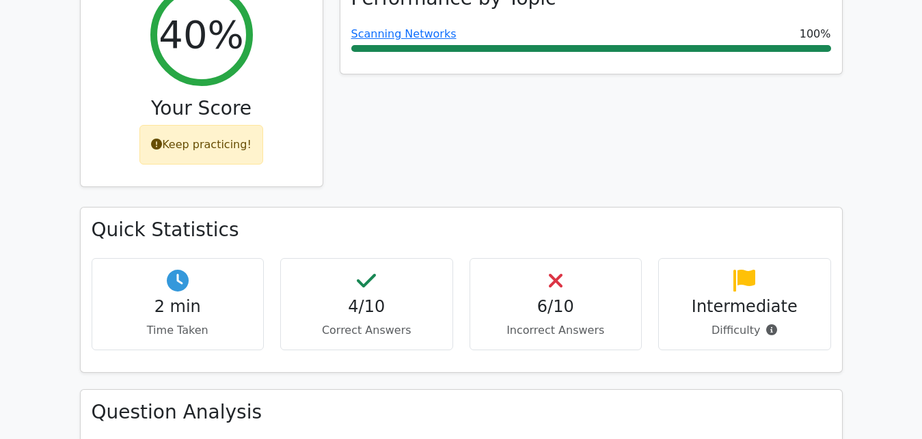
scroll to position [488, 0]
